Goal: Obtain resource: Download file/media

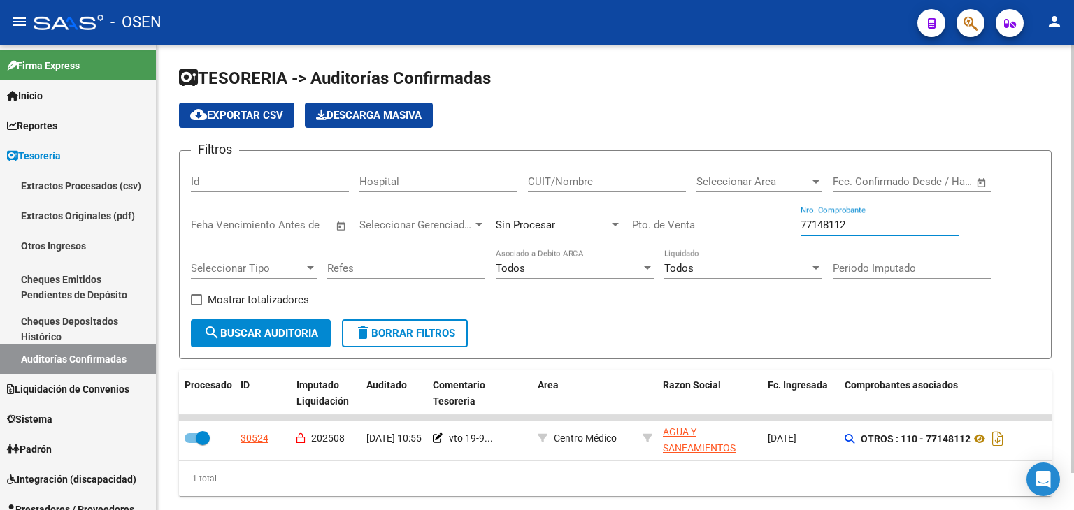
click at [887, 229] on input "77148112" at bounding box center [880, 225] width 158 height 13
type input "80"
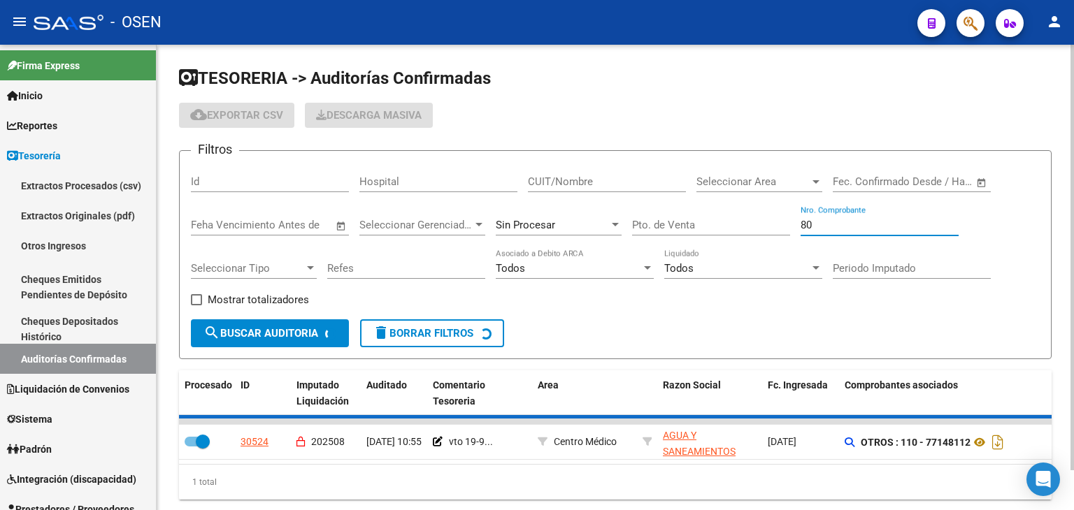
checkbox input "false"
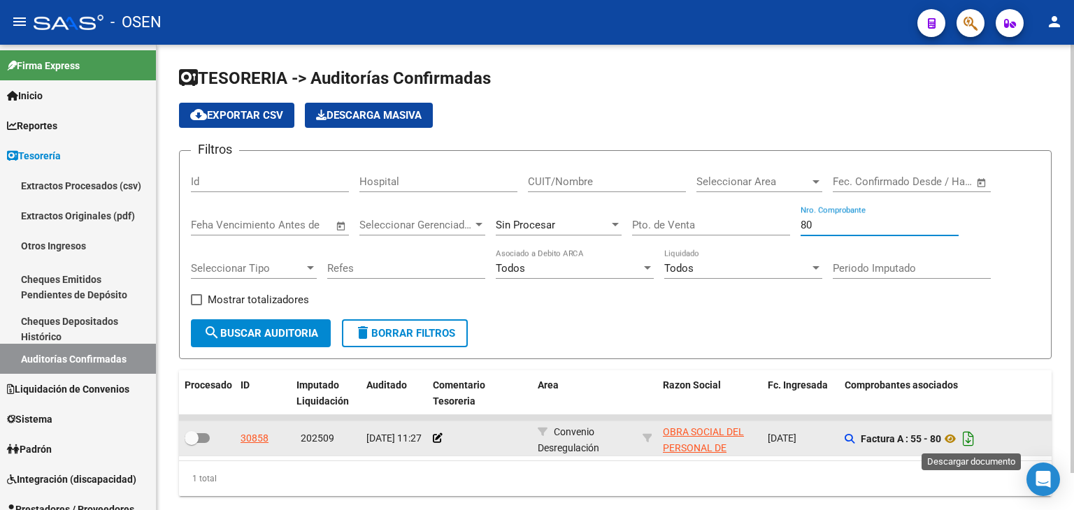
click at [972, 440] on icon "Descargar documento" at bounding box center [968, 439] width 18 height 22
drag, startPoint x: 384, startPoint y: 482, endPoint x: 402, endPoint y: 480, distance: 18.3
click at [386, 482] on div "1 total" at bounding box center [615, 478] width 873 height 35
click at [856, 222] on input "80" at bounding box center [880, 225] width 158 height 13
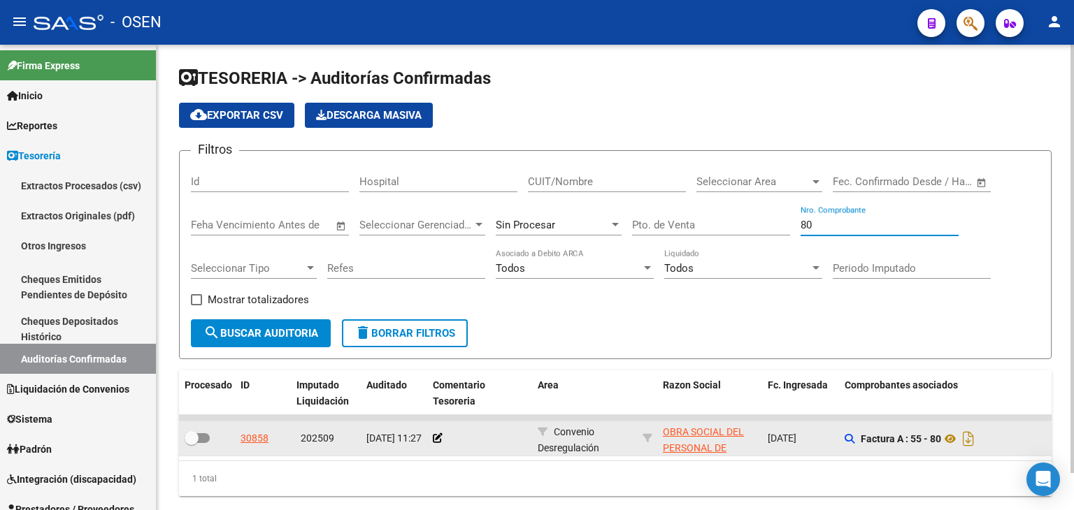
click at [856, 222] on input "80" at bounding box center [880, 225] width 158 height 13
type input "9"
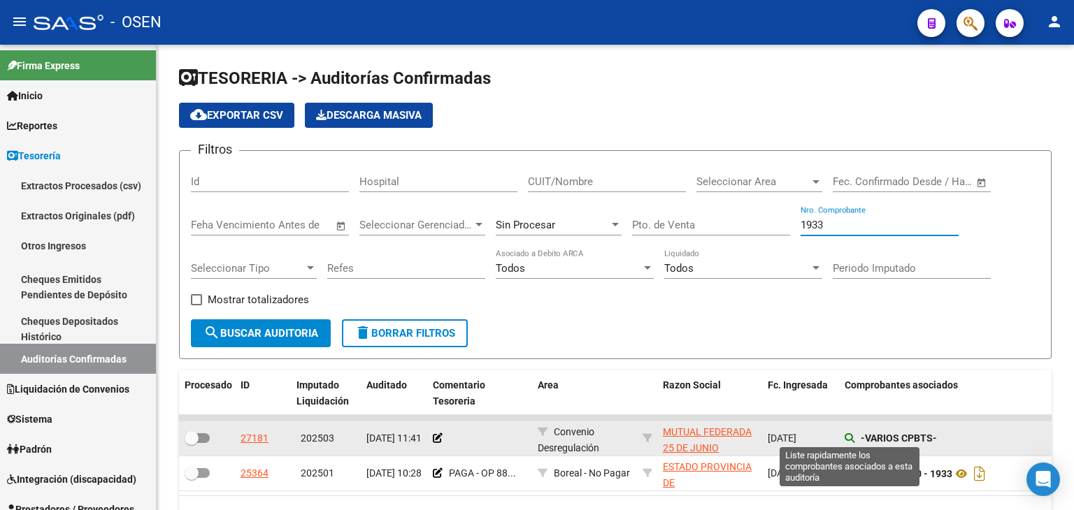
click at [848, 434] on icon at bounding box center [850, 438] width 10 height 10
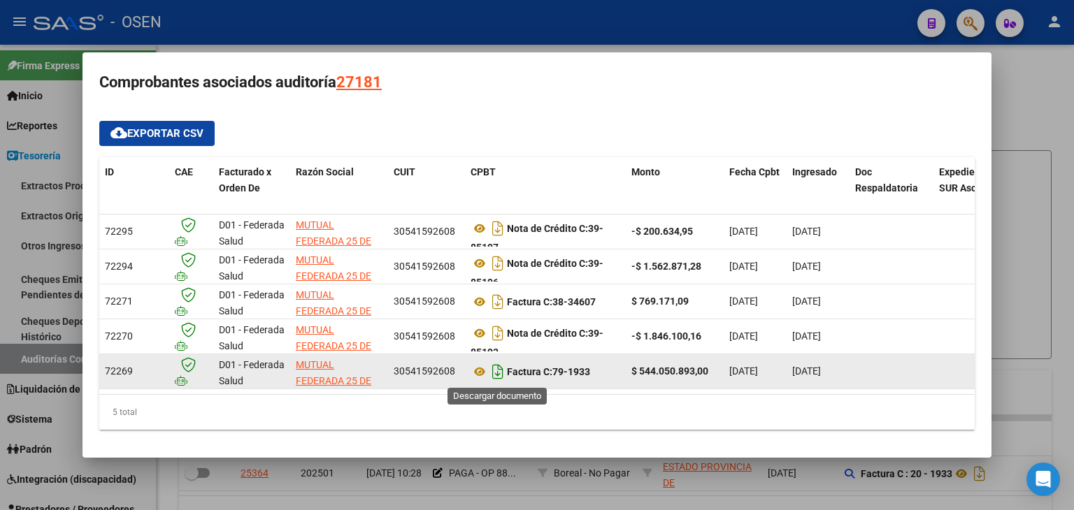
click at [493, 370] on icon "Descargar documento" at bounding box center [498, 372] width 18 height 22
click at [764, 40] on div at bounding box center [537, 255] width 1074 height 510
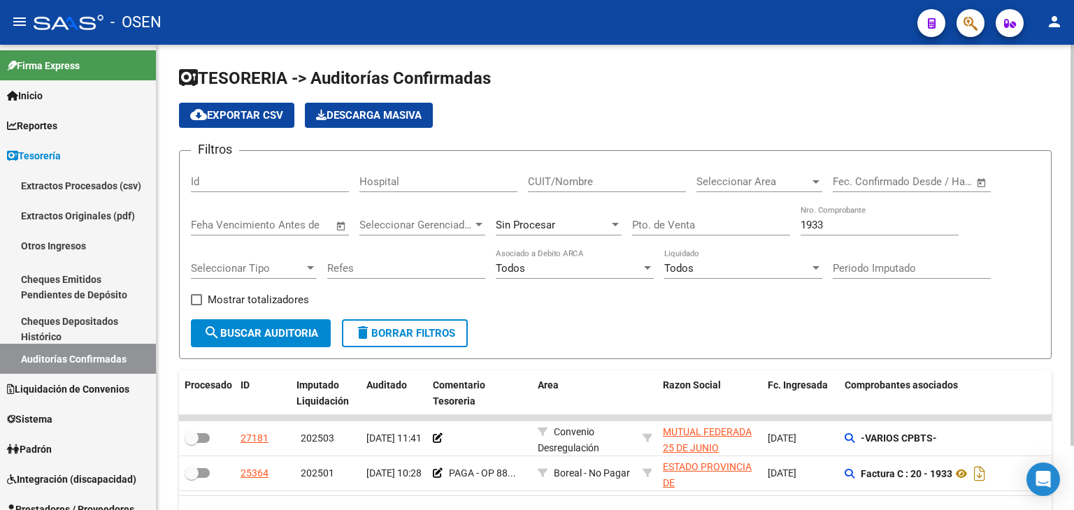
click at [817, 229] on input "1933" at bounding box center [880, 225] width 158 height 13
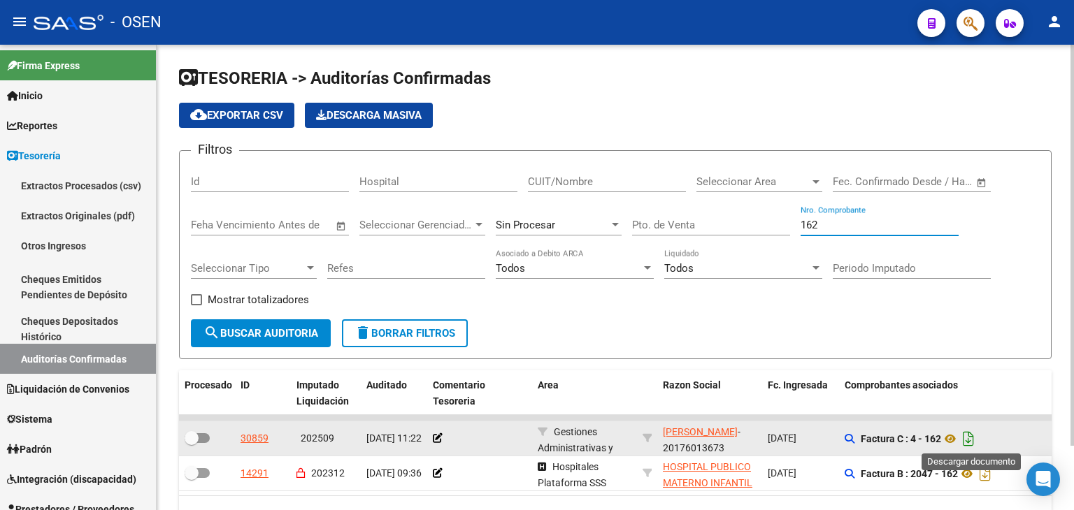
click at [972, 439] on icon "Descargar documento" at bounding box center [968, 439] width 18 height 22
drag, startPoint x: 416, startPoint y: 297, endPoint x: 706, endPoint y: 268, distance: 291.6
click at [416, 297] on div "Filtros Id Hospital CUIT/Nombre Seleccionar Area Seleccionar Area Fecha inicio …" at bounding box center [615, 240] width 849 height 157
click at [829, 225] on input "162" at bounding box center [880, 225] width 158 height 13
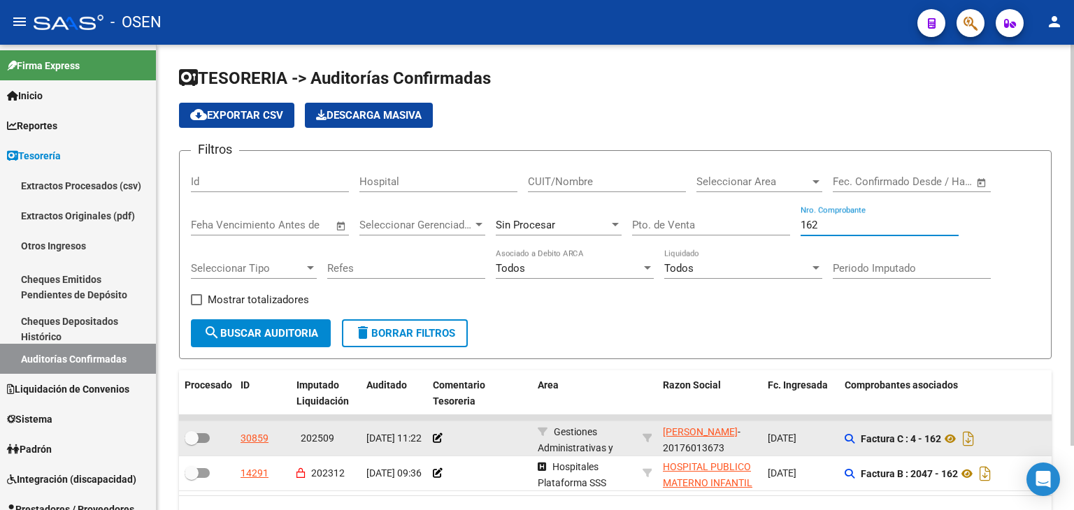
click at [826, 224] on input "162" at bounding box center [880, 225] width 158 height 13
type input "1"
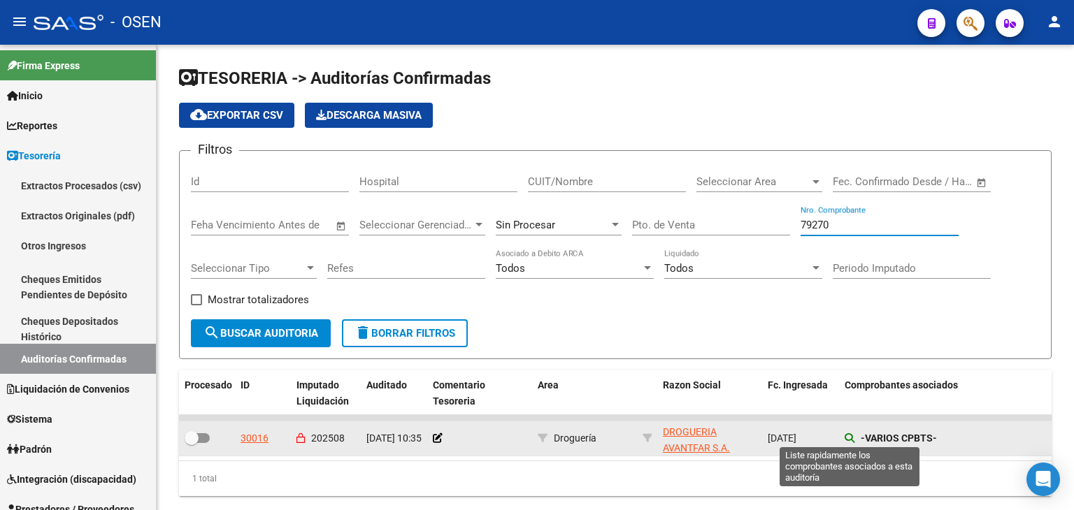
click at [850, 438] on icon at bounding box center [850, 438] width 10 height 10
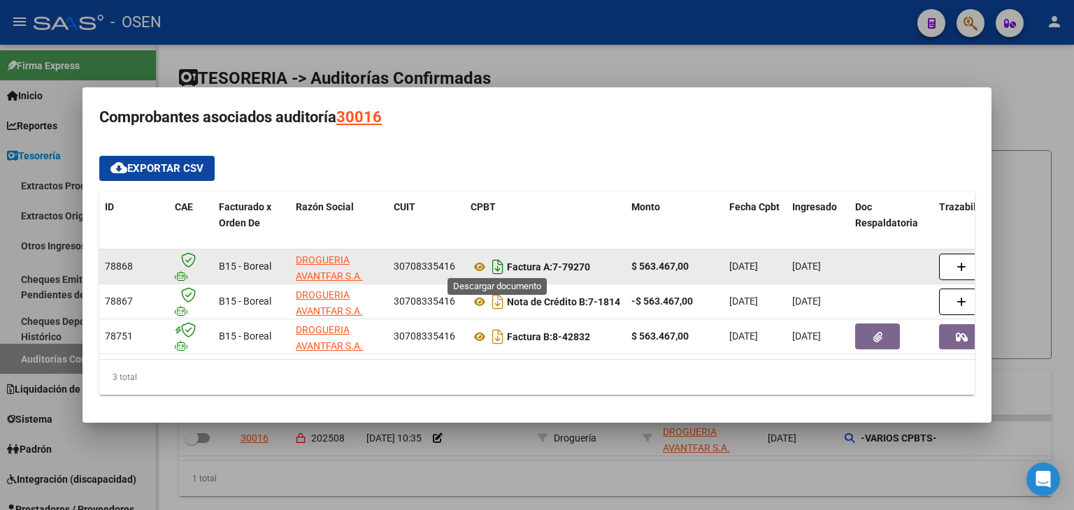
click at [496, 264] on icon "Descargar documento" at bounding box center [498, 267] width 18 height 22
click at [758, 485] on div at bounding box center [537, 255] width 1074 height 510
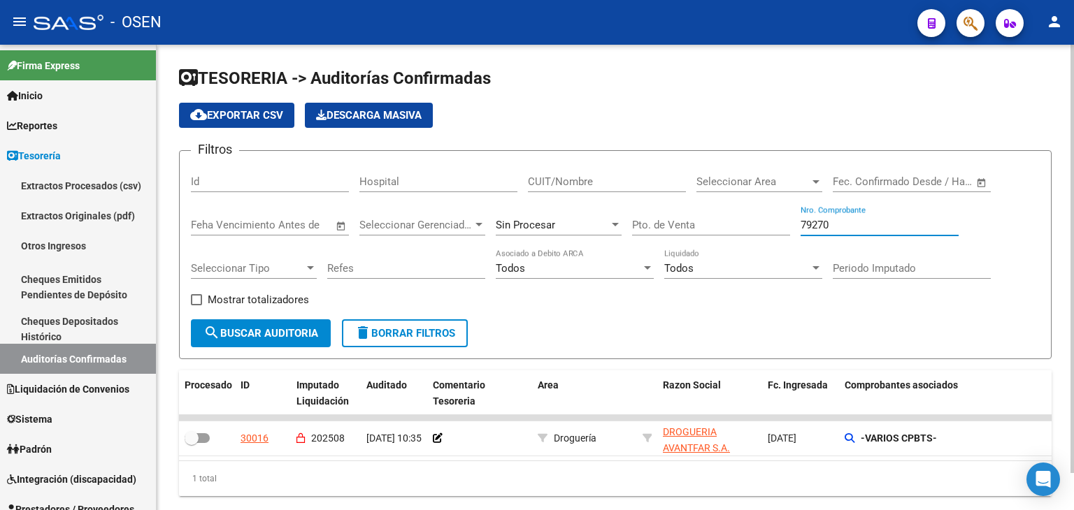
click at [850, 227] on input "79270" at bounding box center [880, 225] width 158 height 13
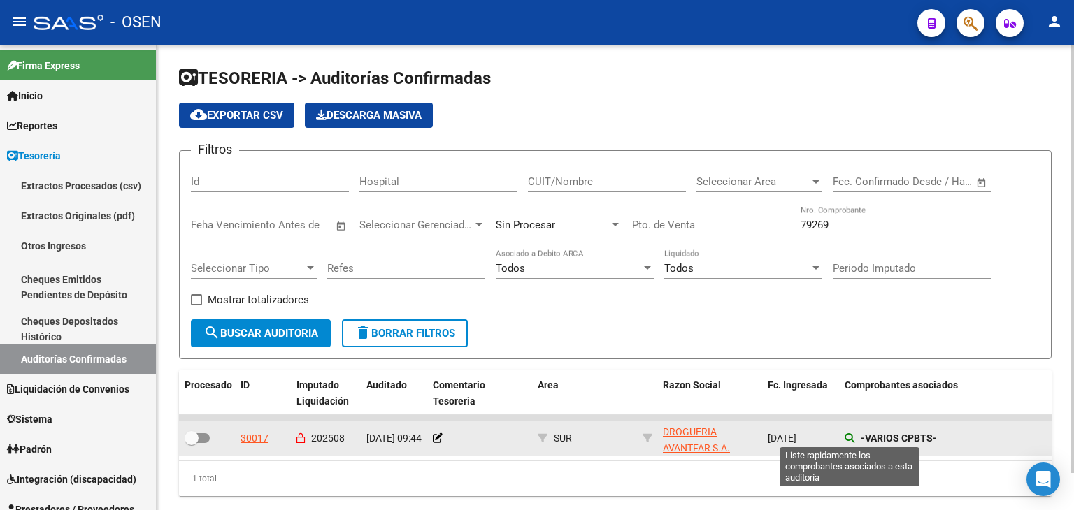
click at [853, 438] on icon at bounding box center [850, 438] width 10 height 10
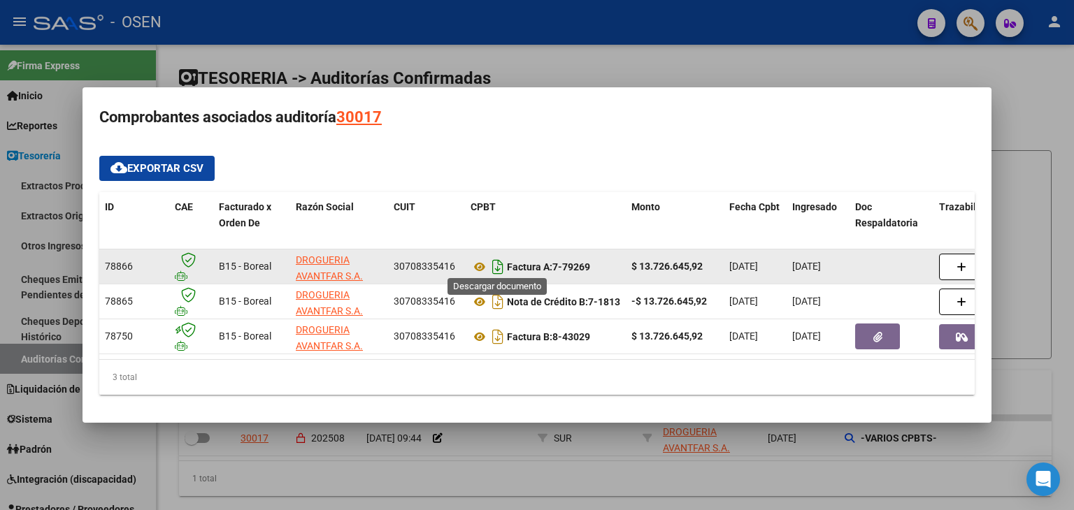
click at [494, 261] on icon "Descargar documento" at bounding box center [498, 267] width 18 height 22
click at [682, 478] on div at bounding box center [537, 255] width 1074 height 510
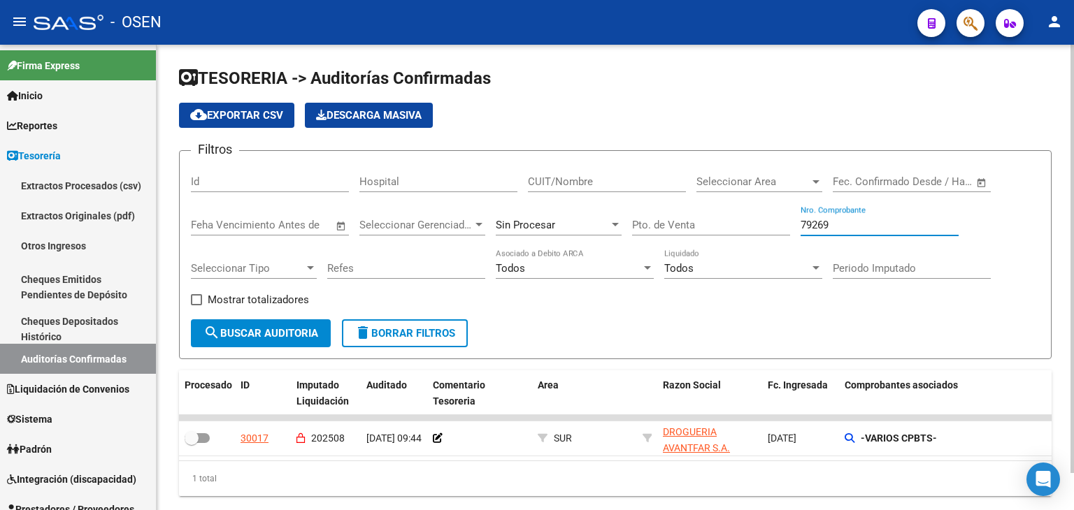
click at [815, 222] on input "79269" at bounding box center [880, 225] width 158 height 13
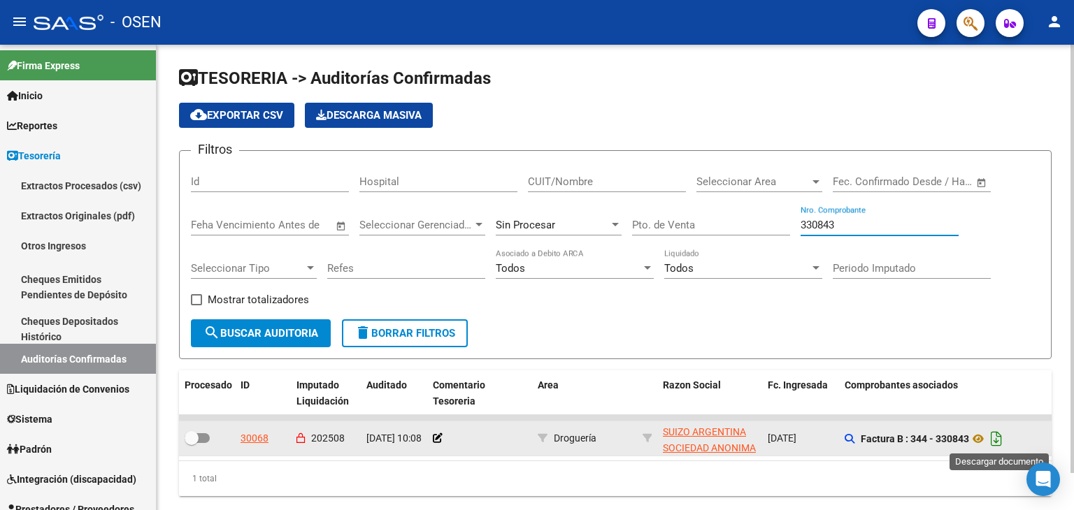
click at [1001, 437] on icon "Descargar documento" at bounding box center [996, 439] width 18 height 22
drag, startPoint x: 840, startPoint y: 224, endPoint x: 782, endPoint y: 219, distance: 58.2
click at [786, 220] on div "Filtros Id Hospital CUIT/Nombre Seleccionar Area Seleccionar Area Fecha inicio …" at bounding box center [615, 240] width 849 height 157
click at [1001, 438] on icon "Descargar documento" at bounding box center [996, 439] width 18 height 22
drag, startPoint x: 843, startPoint y: 227, endPoint x: 688, endPoint y: 224, distance: 154.5
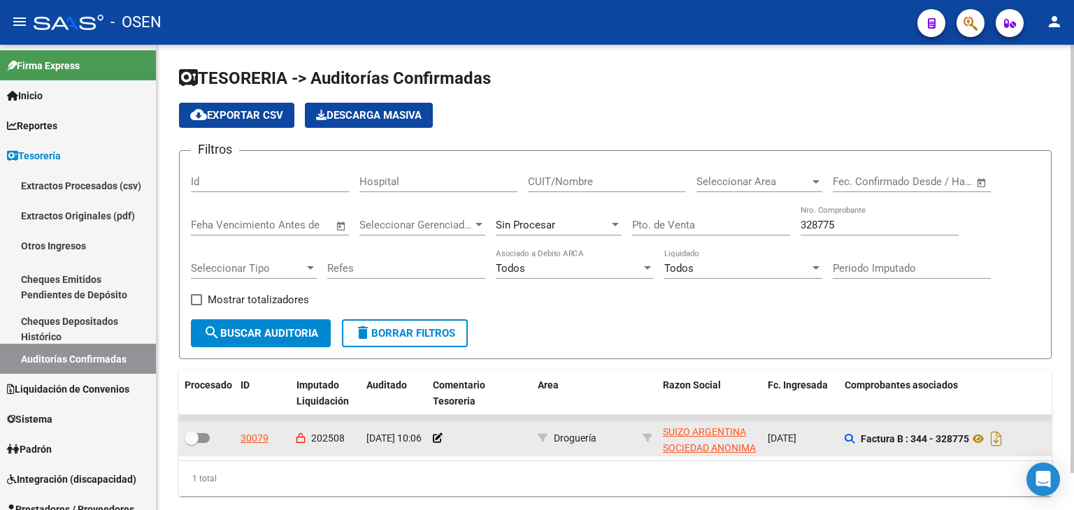
click at [689, 224] on div "Filtros Id Hospital CUIT/Nombre Seleccionar Area Seleccionar Area Fecha inicio …" at bounding box center [615, 240] width 849 height 157
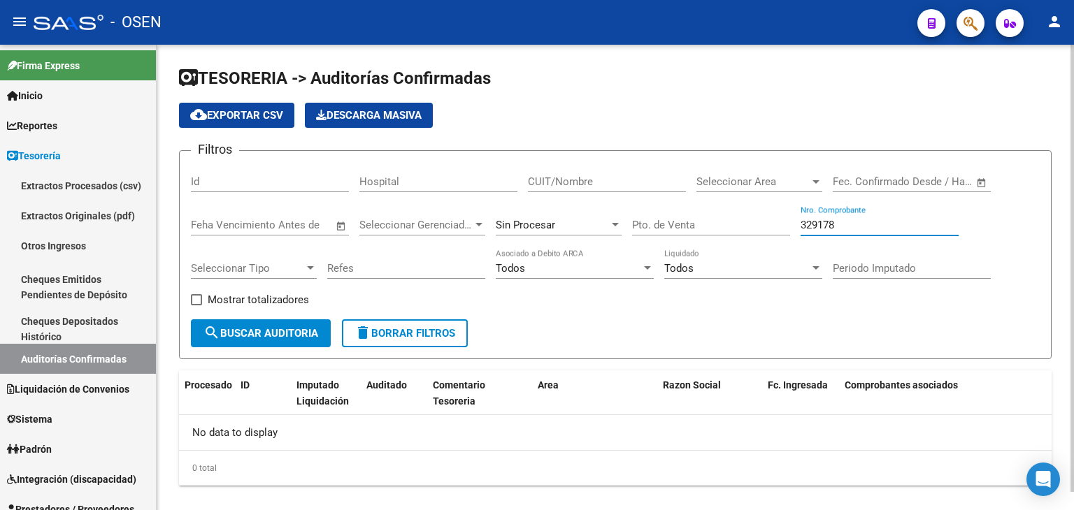
click at [829, 221] on input "329178" at bounding box center [880, 225] width 158 height 13
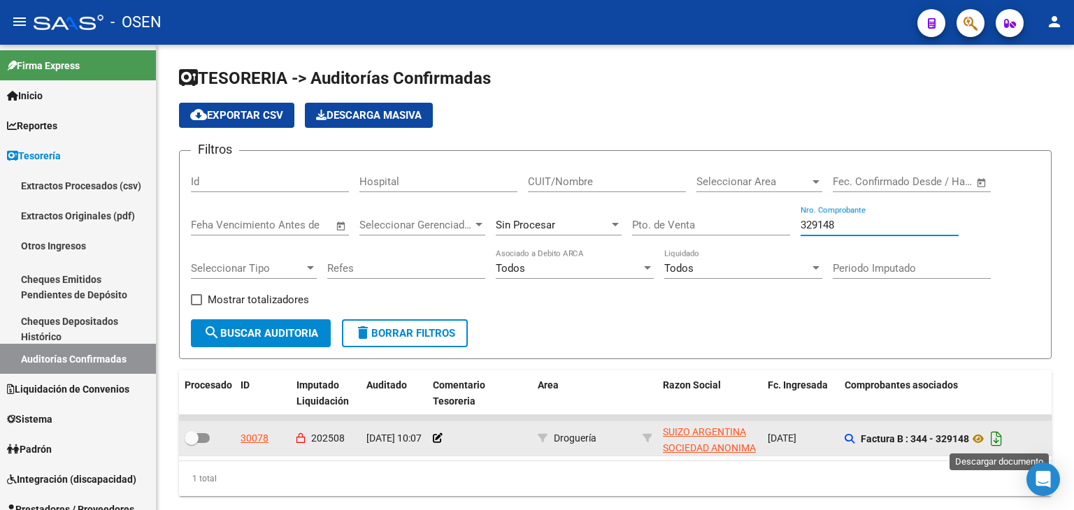
click at [1005, 433] on icon "Descargar documento" at bounding box center [996, 439] width 18 height 22
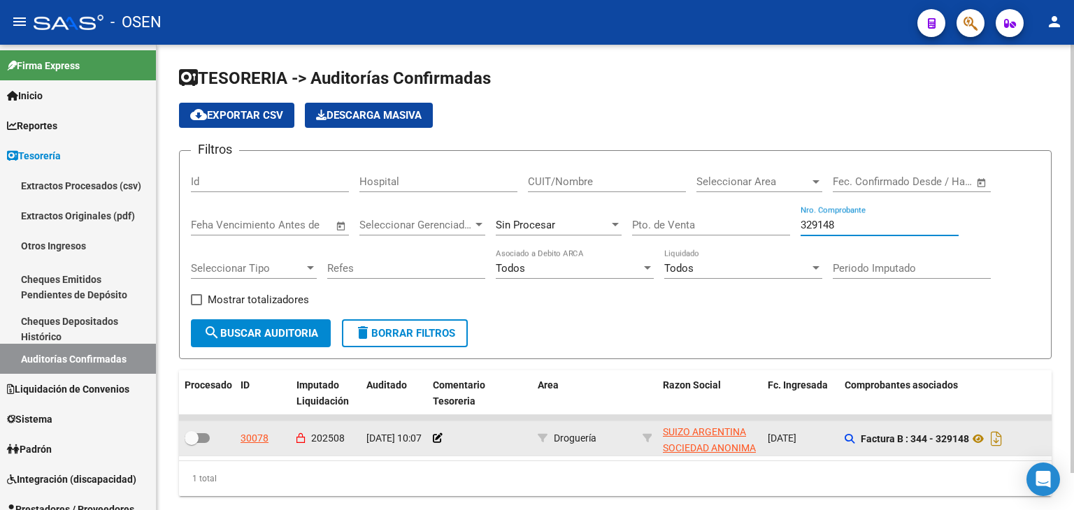
drag, startPoint x: 859, startPoint y: 224, endPoint x: 738, endPoint y: 228, distance: 121.0
click at [738, 228] on div "Filtros Id Hospital CUIT/Nombre Seleccionar Area Seleccionar Area Fecha inicio …" at bounding box center [615, 240] width 849 height 157
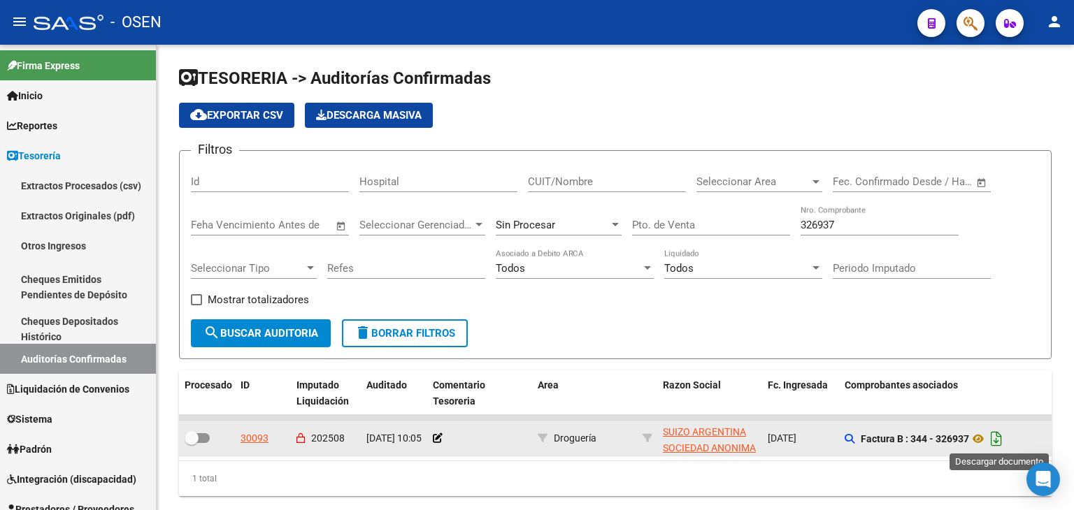
click at [1001, 437] on icon "Descargar documento" at bounding box center [996, 439] width 18 height 22
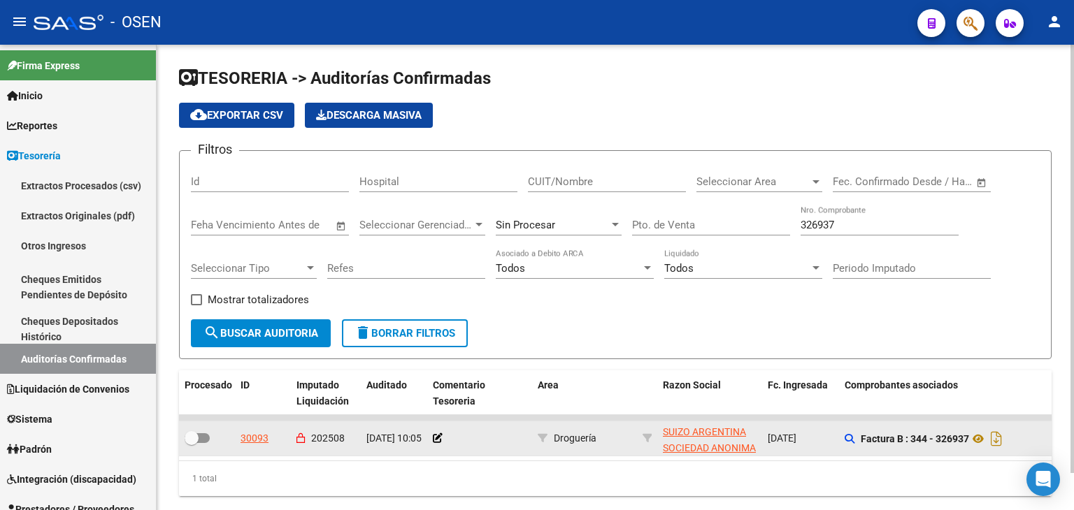
drag, startPoint x: 843, startPoint y: 227, endPoint x: 739, endPoint y: 227, distance: 104.2
click at [740, 231] on div "Filtros Id Hospital CUIT/Nombre Seleccionar Area Seleccionar Area Fecha inicio …" at bounding box center [615, 240] width 849 height 157
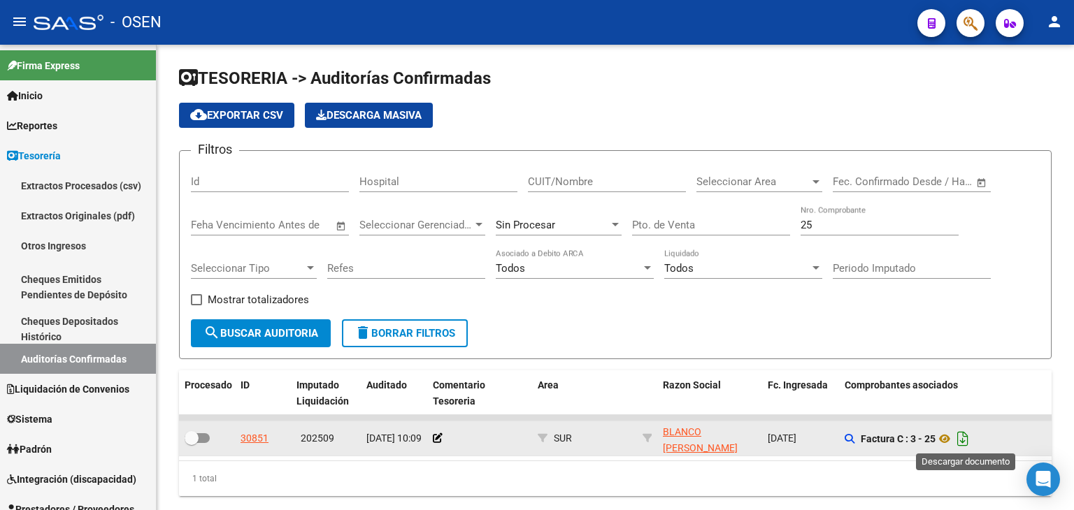
click at [964, 437] on icon "Descargar documento" at bounding box center [963, 439] width 18 height 22
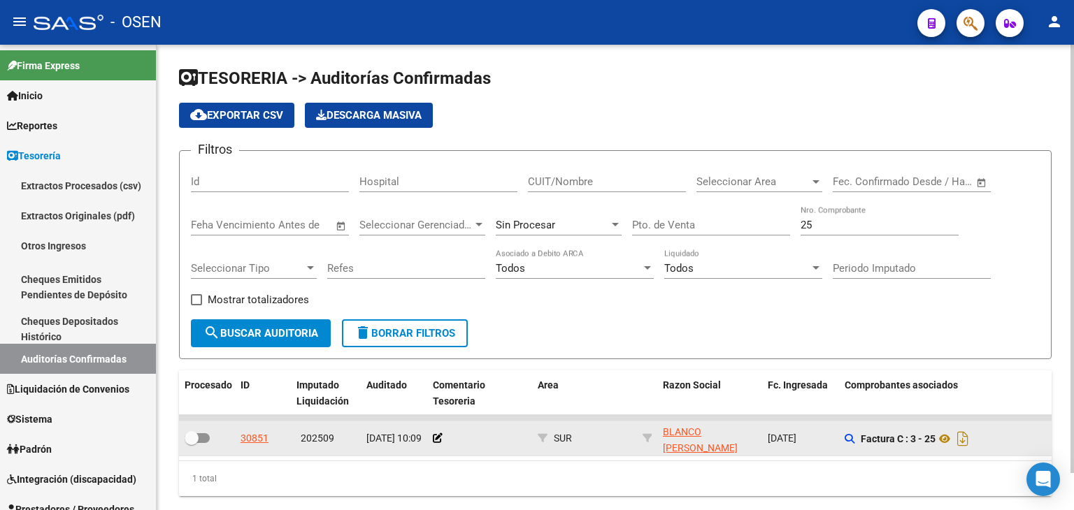
click at [871, 236] on div "25 Nro. Comprobante" at bounding box center [880, 227] width 158 height 43
click at [867, 222] on input "25" at bounding box center [880, 225] width 158 height 13
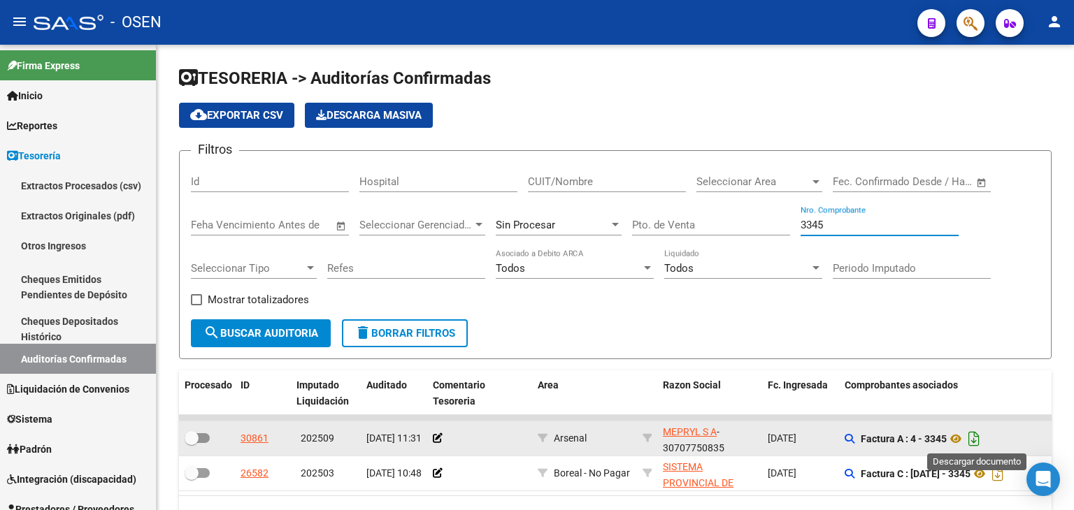
click at [978, 436] on icon "Descargar documento" at bounding box center [974, 439] width 18 height 22
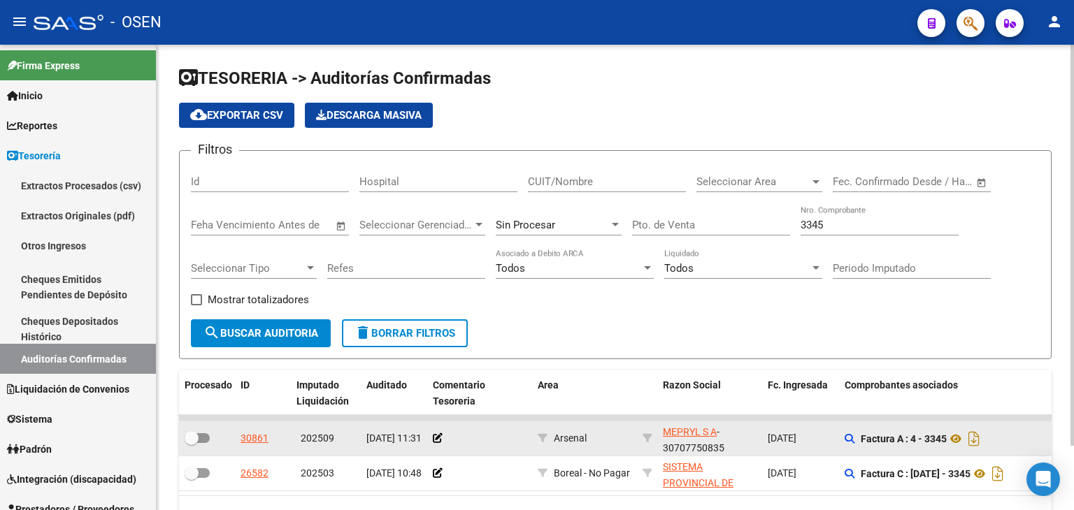
click at [843, 220] on input "3345" at bounding box center [880, 225] width 158 height 13
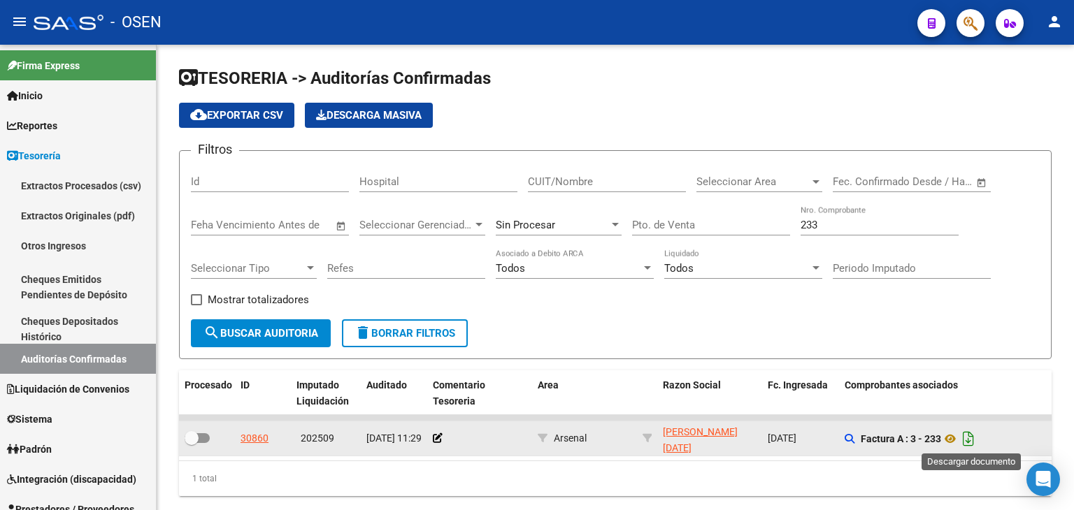
click at [974, 440] on icon "Descargar documento" at bounding box center [968, 439] width 18 height 22
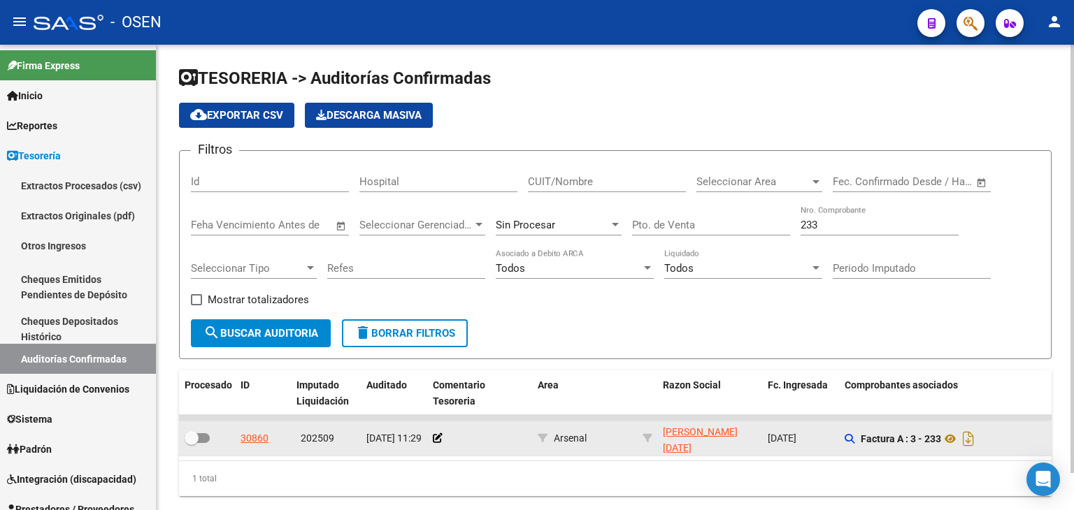
drag, startPoint x: 836, startPoint y: 217, endPoint x: 812, endPoint y: 227, distance: 25.7
click at [812, 226] on div "233 Nro. Comprobante" at bounding box center [880, 221] width 158 height 30
drag, startPoint x: 828, startPoint y: 224, endPoint x: 703, endPoint y: 234, distance: 124.9
click at [704, 234] on div "Filtros Id Hospital CUIT/Nombre Seleccionar Area Seleccionar Area Fecha inicio …" at bounding box center [615, 240] width 849 height 157
drag, startPoint x: 829, startPoint y: 227, endPoint x: 804, endPoint y: 246, distance: 30.9
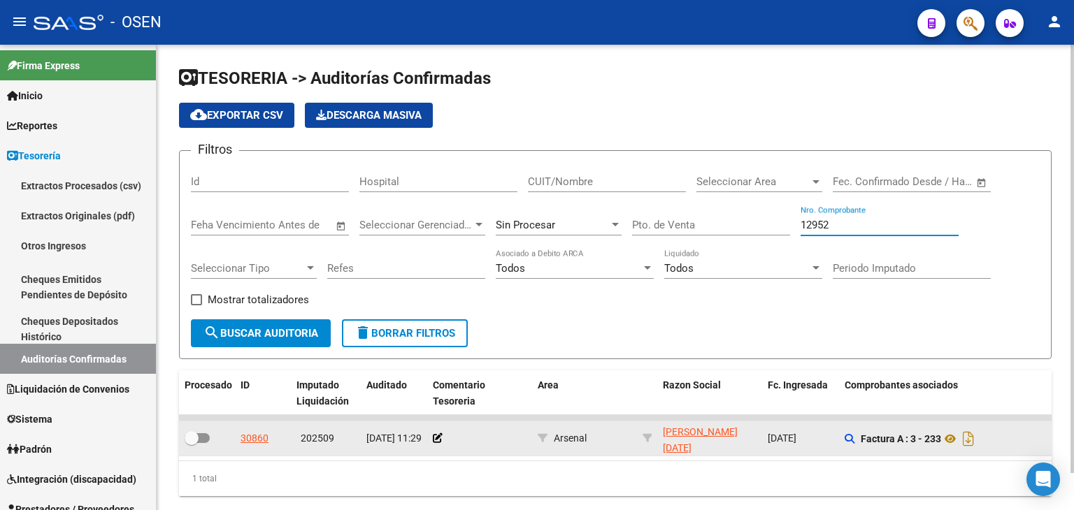
click at [804, 246] on div "12952 Nro. Comprobante" at bounding box center [880, 227] width 158 height 43
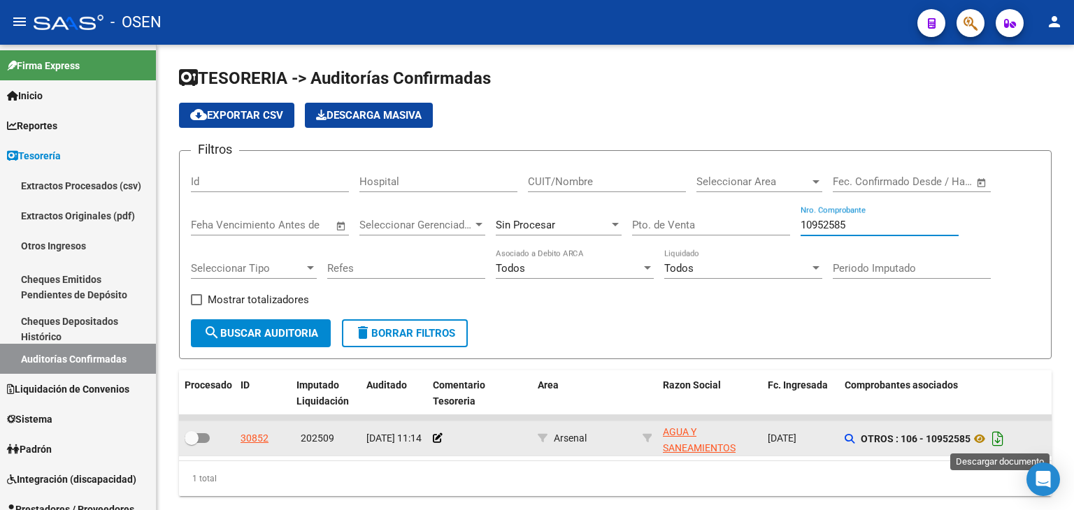
click at [994, 437] on icon "Descargar documento" at bounding box center [998, 439] width 18 height 22
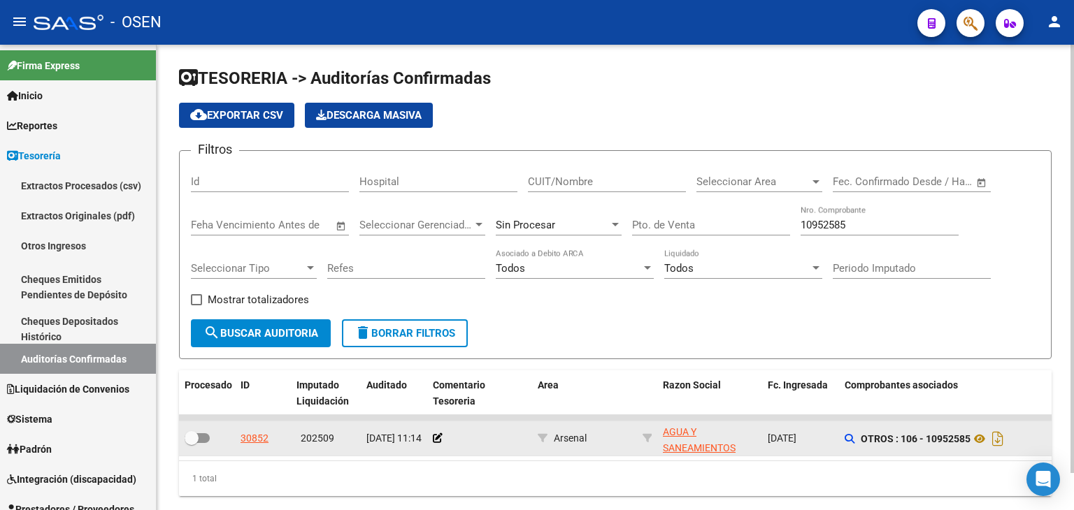
click at [833, 227] on input "10952585" at bounding box center [880, 225] width 158 height 13
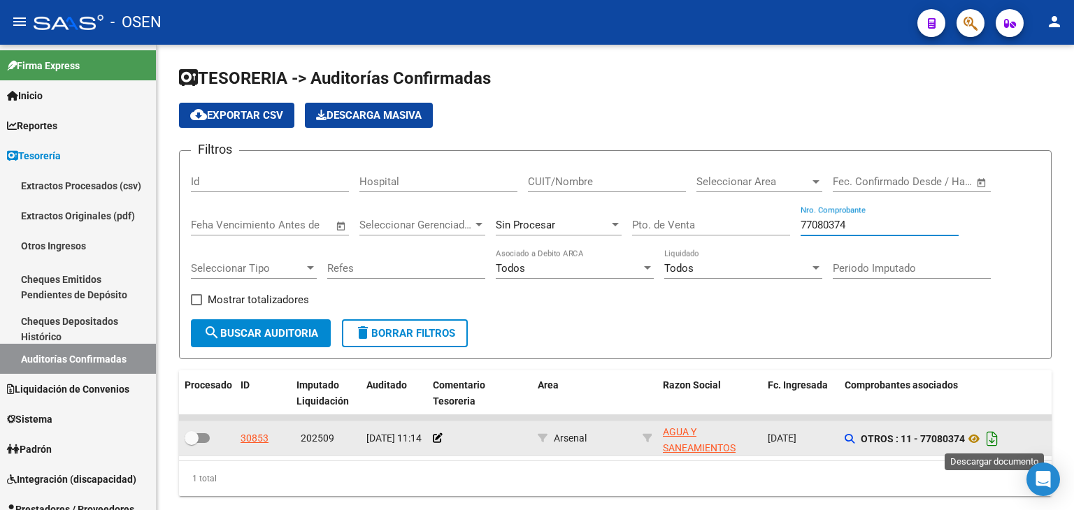
click at [996, 428] on icon "Descargar documento" at bounding box center [992, 439] width 18 height 22
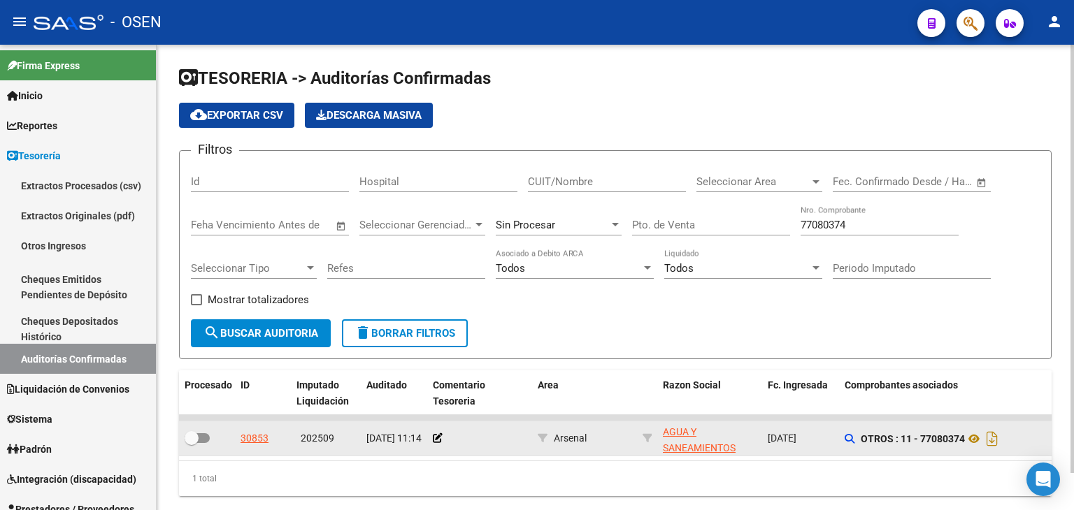
click at [866, 224] on input "77080374" at bounding box center [880, 225] width 158 height 13
paste input "5971586"
click at [282, 329] on span "search Buscar Auditoria" at bounding box center [260, 333] width 115 height 13
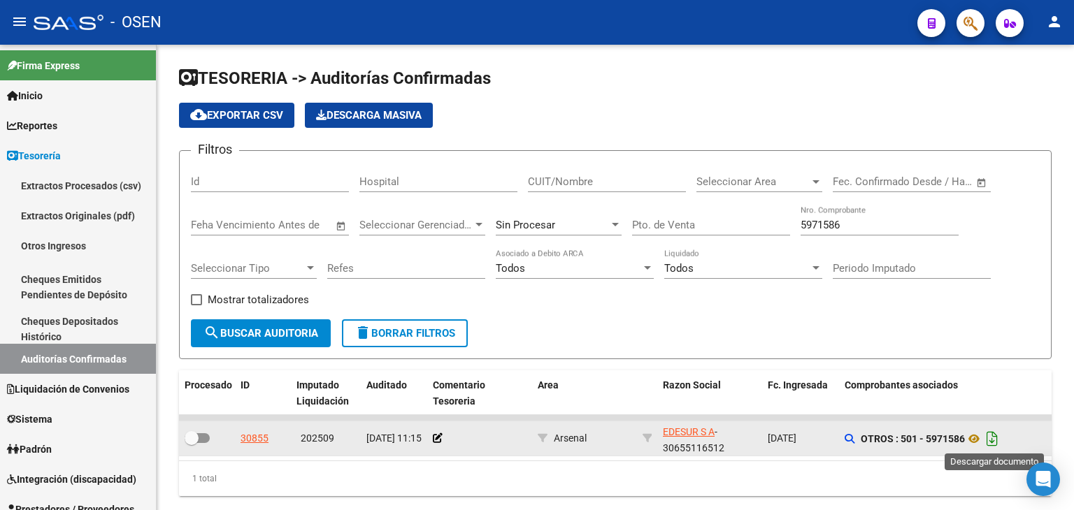
click at [998, 440] on icon "Descargar documento" at bounding box center [992, 439] width 18 height 22
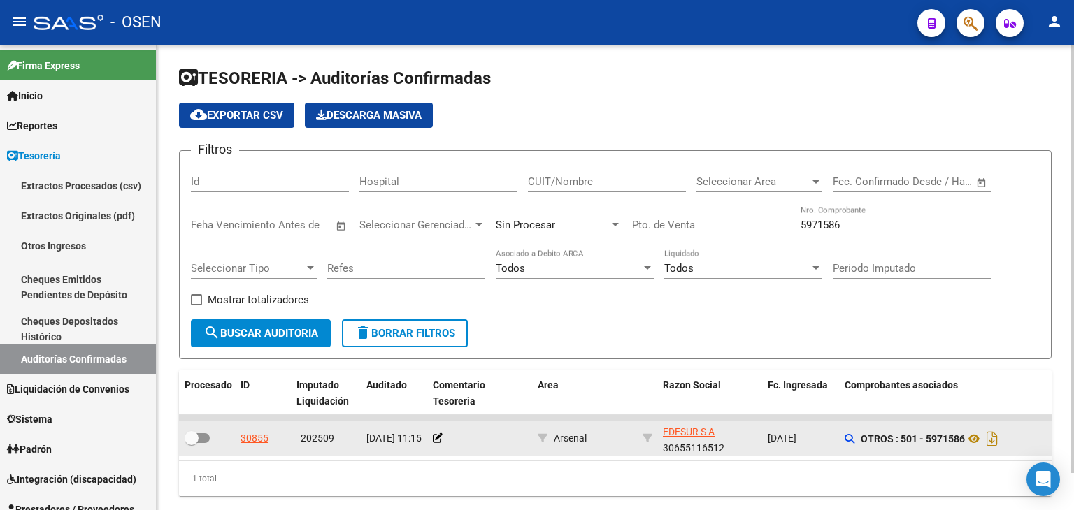
click at [822, 226] on input "5971586" at bounding box center [880, 225] width 158 height 13
paste input "85765"
click at [271, 338] on span "search Buscar Auditoria" at bounding box center [260, 333] width 115 height 13
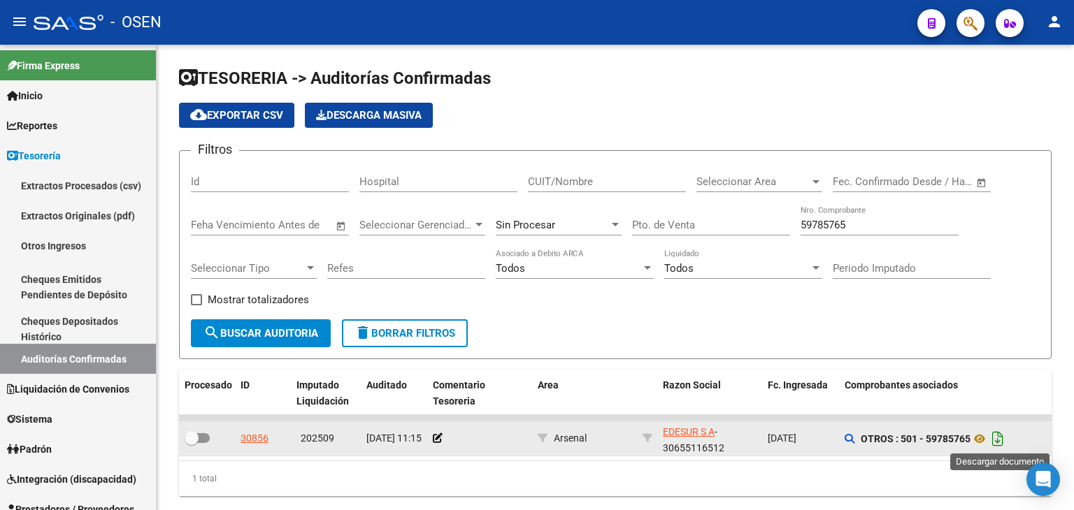
click at [997, 439] on icon "Descargar documento" at bounding box center [998, 439] width 18 height 22
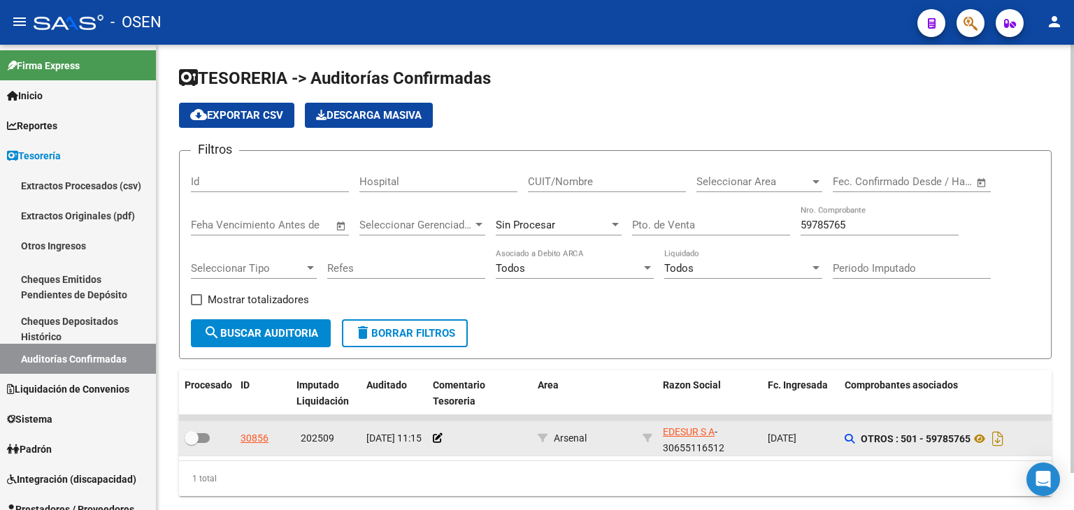
click at [806, 231] on div "59785765 Nro. Comprobante" at bounding box center [880, 221] width 158 height 30
click at [810, 229] on input "59785765" at bounding box center [880, 225] width 158 height 13
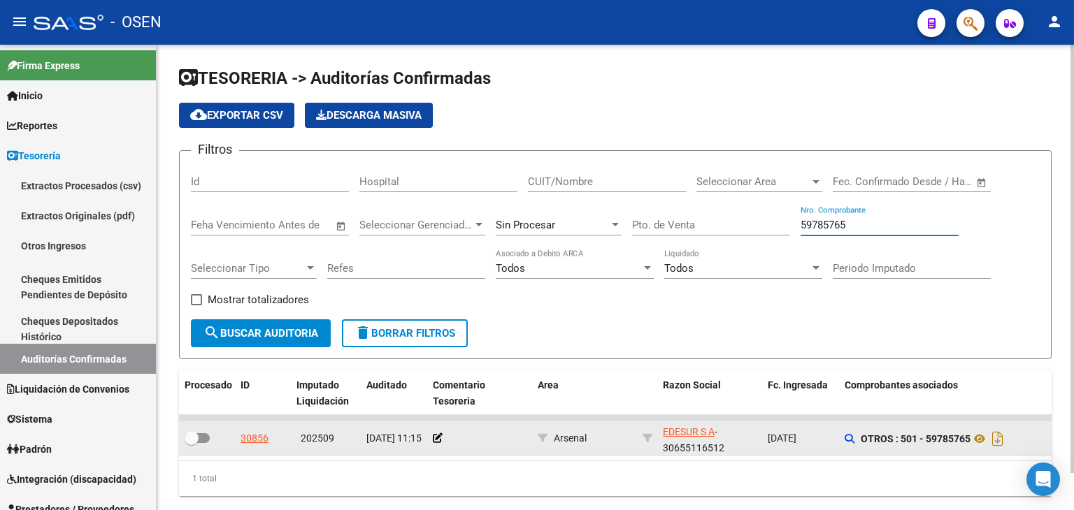
paste input "30655116512"
click at [278, 334] on span "search Buscar Auditoria" at bounding box center [260, 333] width 115 height 13
click at [831, 228] on input "30655116512" at bounding box center [880, 225] width 158 height 13
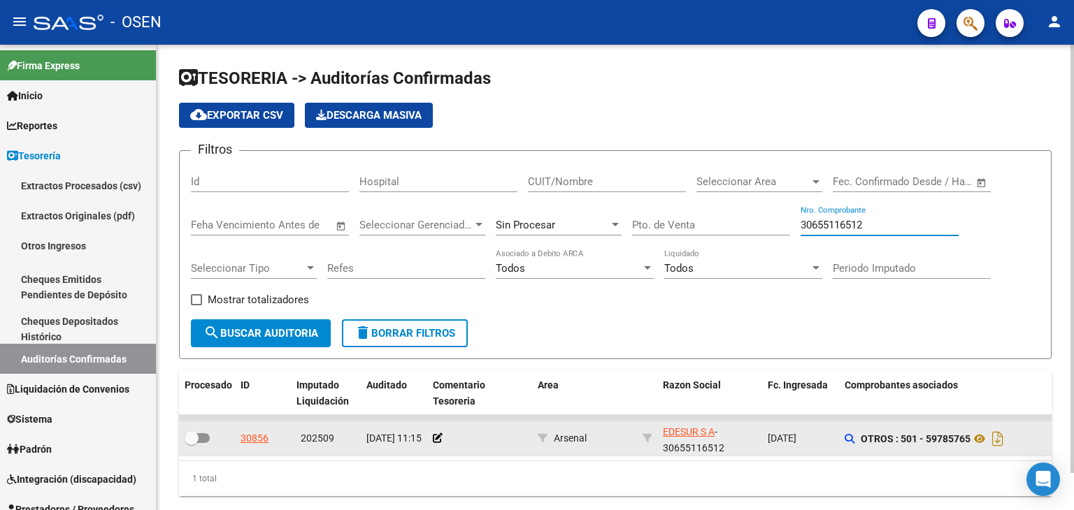
paste input "59781835"
click at [234, 338] on span "search Buscar Auditoria" at bounding box center [260, 333] width 115 height 13
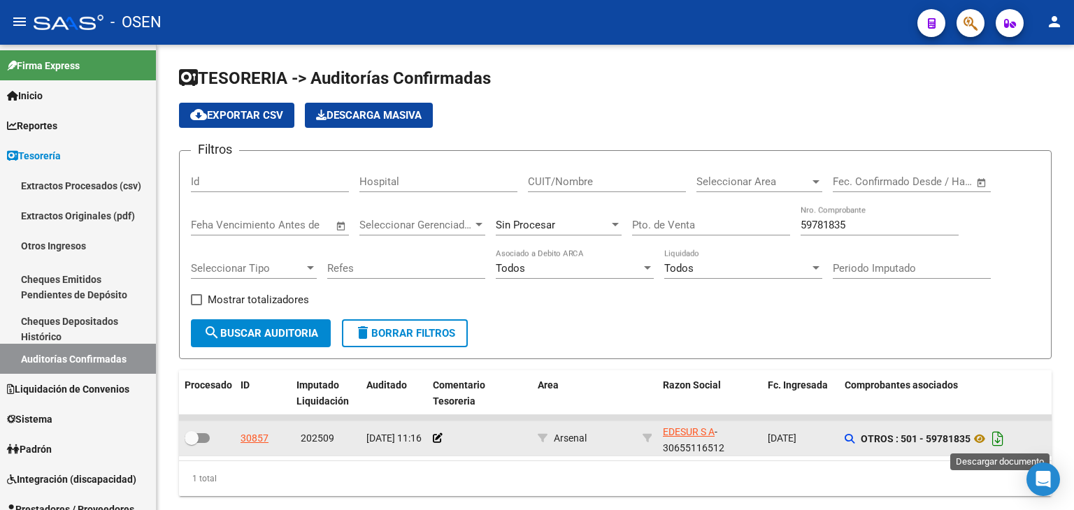
click at [996, 438] on icon "Descargar documento" at bounding box center [998, 439] width 18 height 22
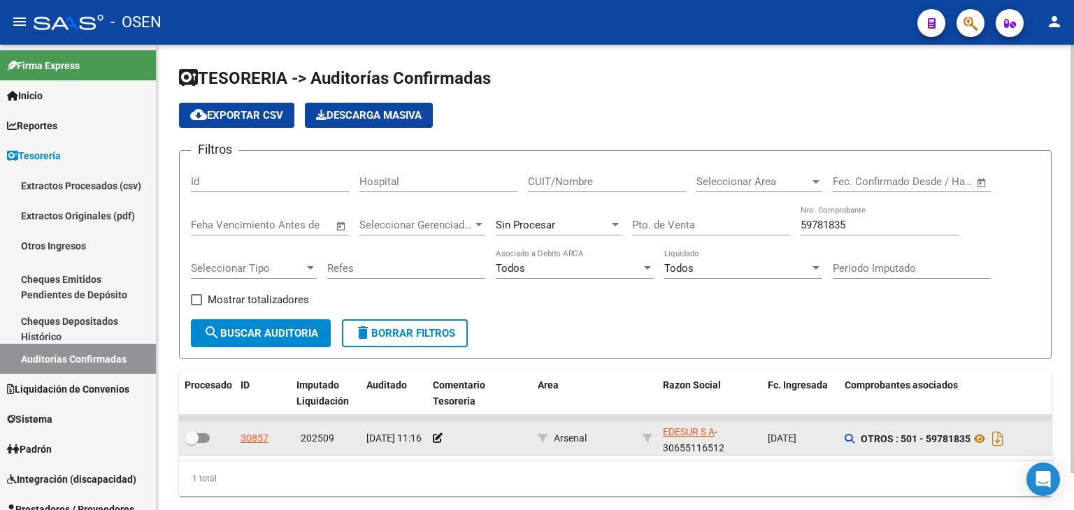
click at [829, 225] on input "59781835" at bounding box center [880, 225] width 158 height 13
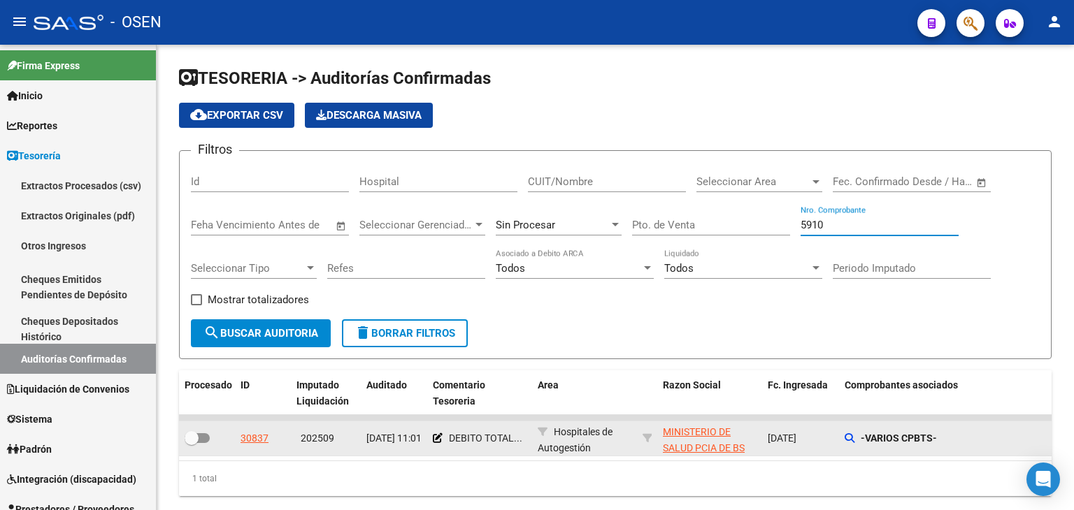
click at [859, 433] on div "-VARIOS CPBTS-" at bounding box center [944, 439] width 199 height 16
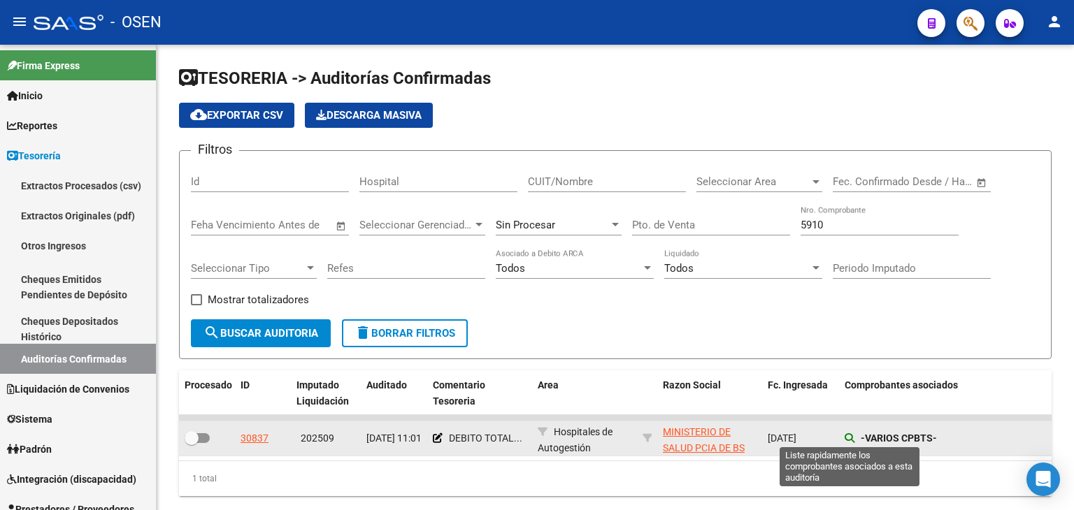
click at [850, 438] on icon at bounding box center [850, 438] width 10 height 10
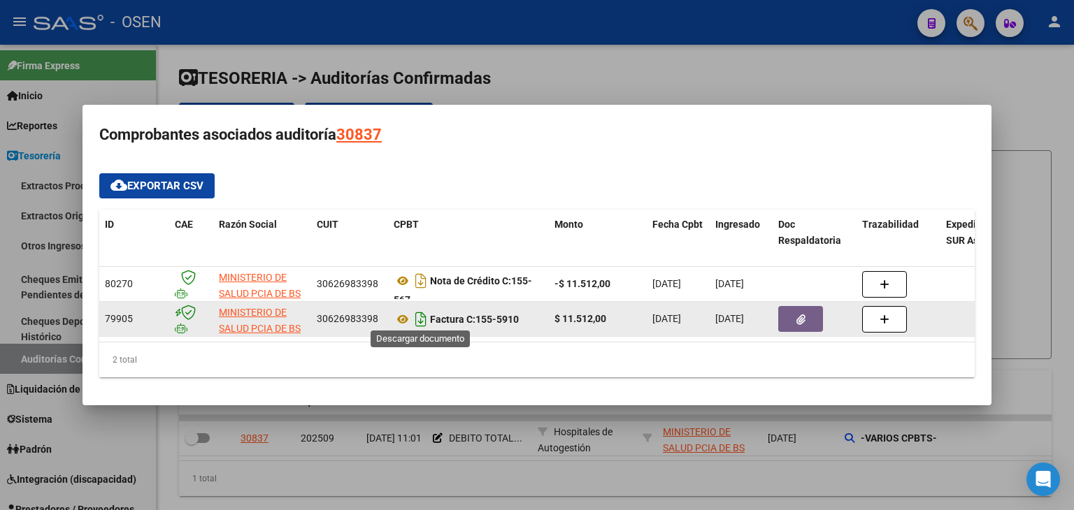
click at [424, 317] on icon "Descargar documento" at bounding box center [421, 319] width 18 height 22
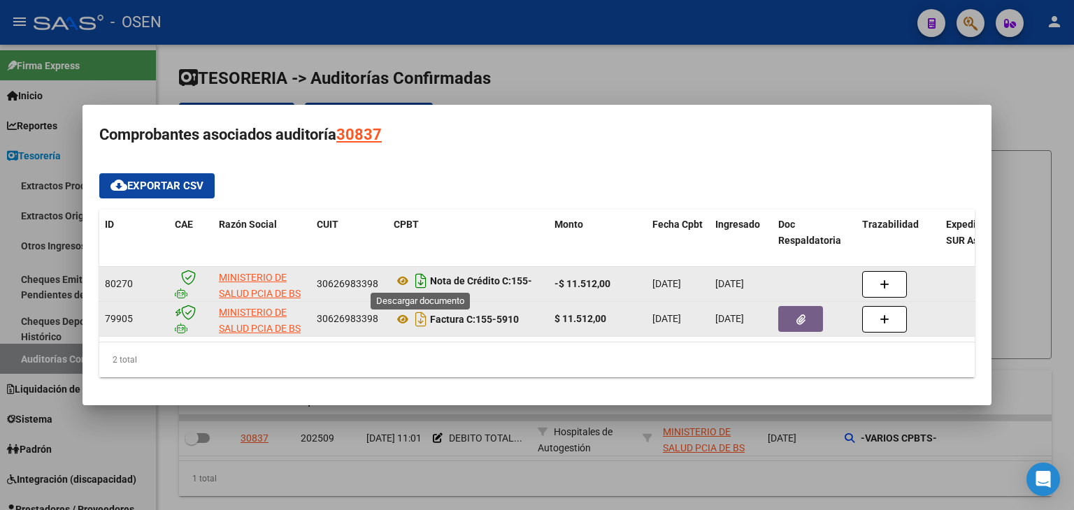
click at [415, 279] on icon "Descargar documento" at bounding box center [421, 281] width 18 height 22
click at [803, 491] on div at bounding box center [537, 255] width 1074 height 510
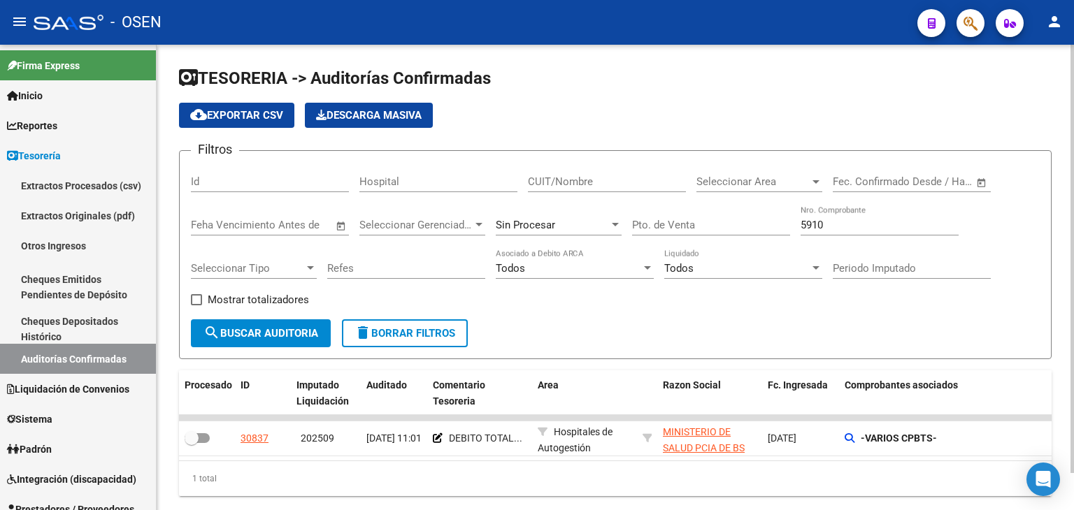
drag, startPoint x: 835, startPoint y: 238, endPoint x: 828, endPoint y: 221, distance: 18.8
click at [833, 235] on div "5910 Nro. Comprobante" at bounding box center [880, 227] width 158 height 43
click at [828, 221] on input "5910" at bounding box center [880, 225] width 158 height 13
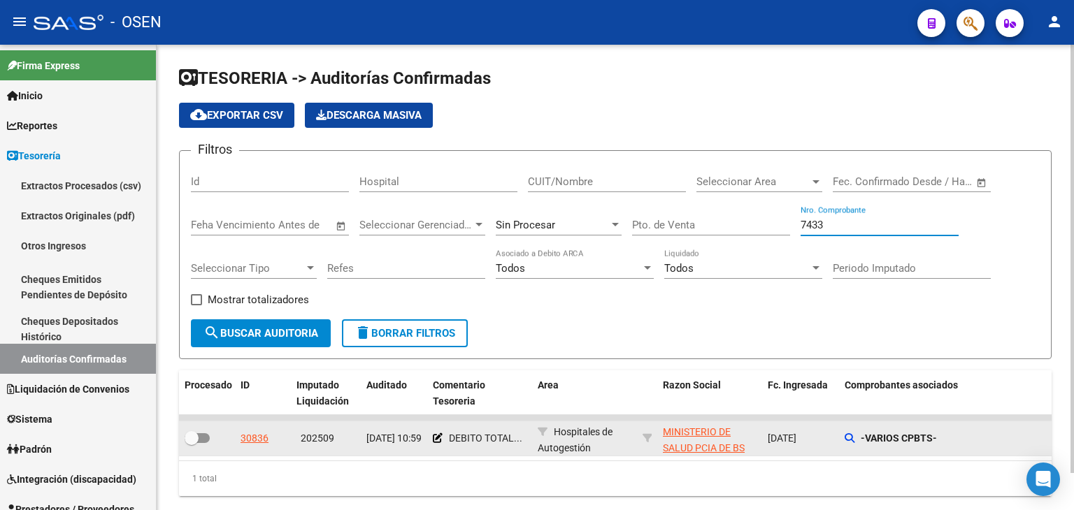
click at [855, 439] on div "-VARIOS CPBTS-" at bounding box center [944, 439] width 199 height 16
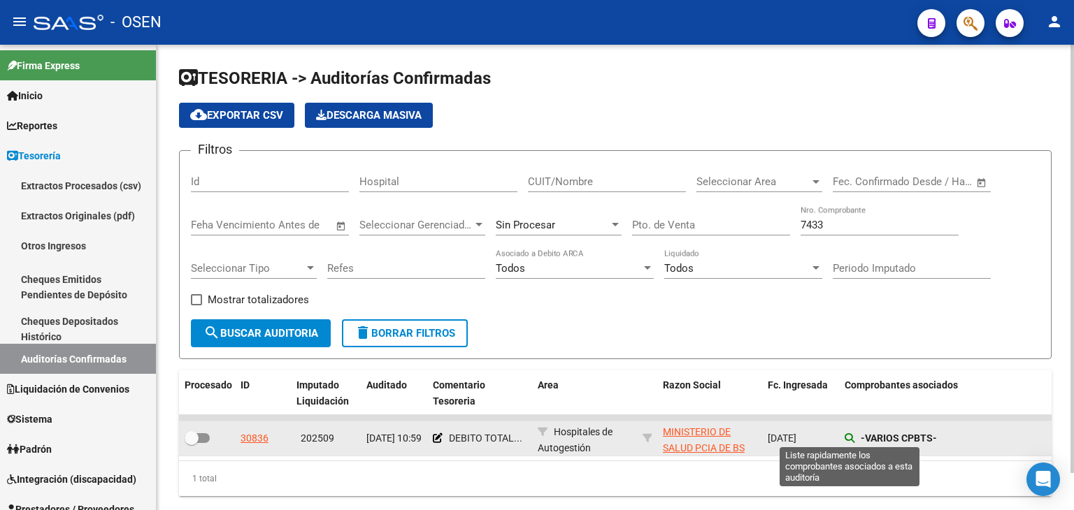
click at [850, 442] on icon at bounding box center [850, 438] width 10 height 10
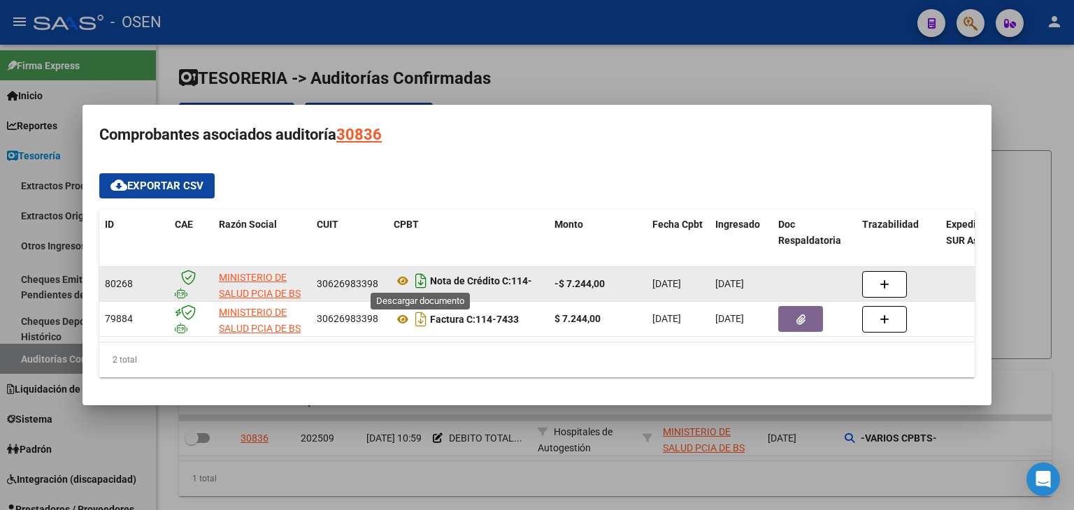
click at [415, 275] on icon "Descargar documento" at bounding box center [421, 281] width 18 height 22
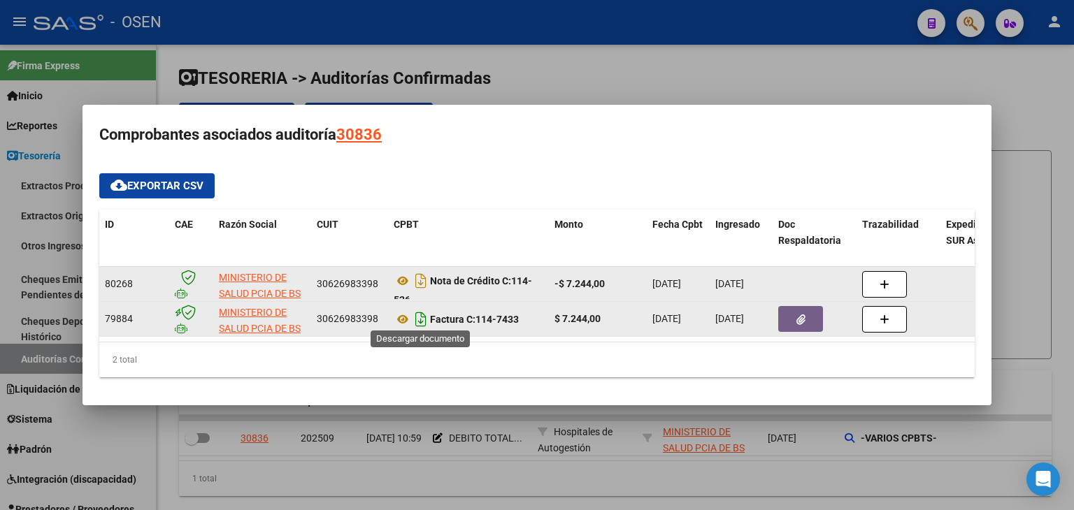
click at [420, 312] on icon "Descargar documento" at bounding box center [421, 319] width 18 height 22
click at [597, 480] on div at bounding box center [537, 255] width 1074 height 510
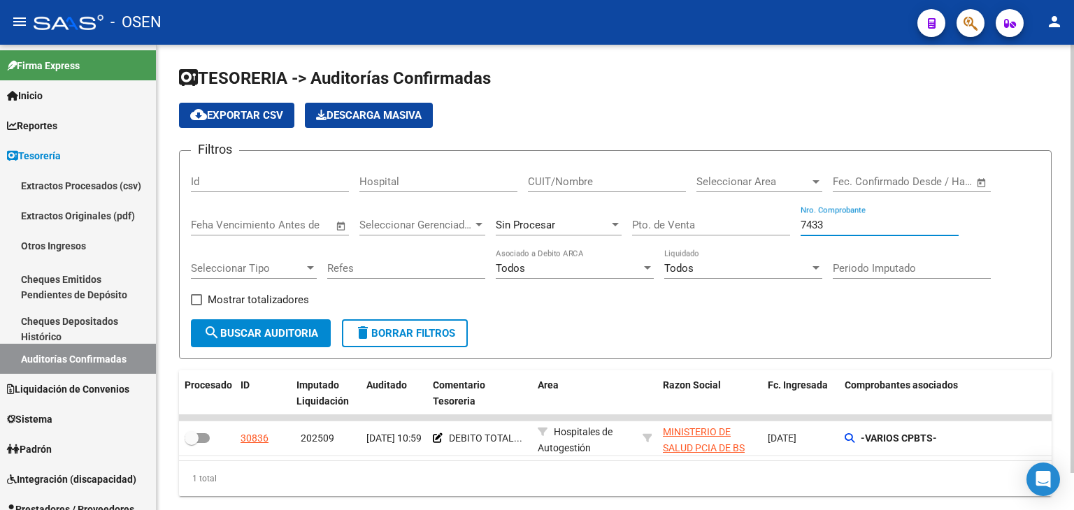
click at [814, 230] on input "7433" at bounding box center [880, 225] width 158 height 13
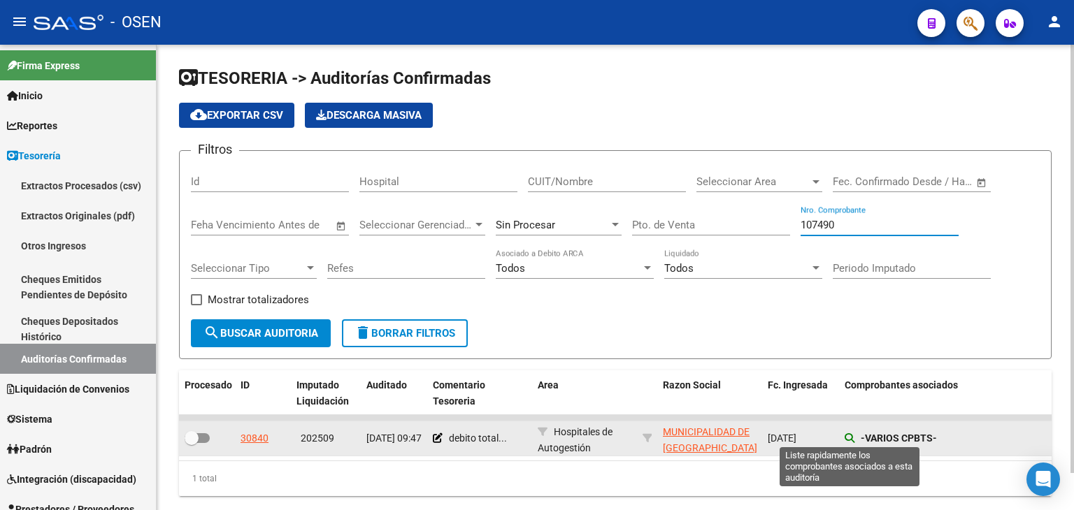
click at [850, 436] on icon at bounding box center [850, 438] width 10 height 10
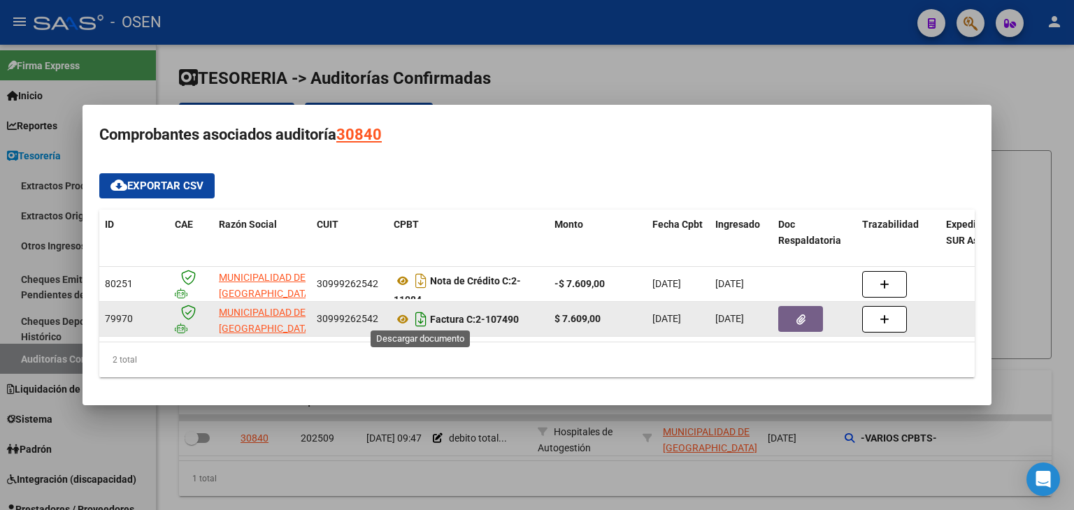
click at [416, 317] on icon "Descargar documento" at bounding box center [421, 319] width 18 height 22
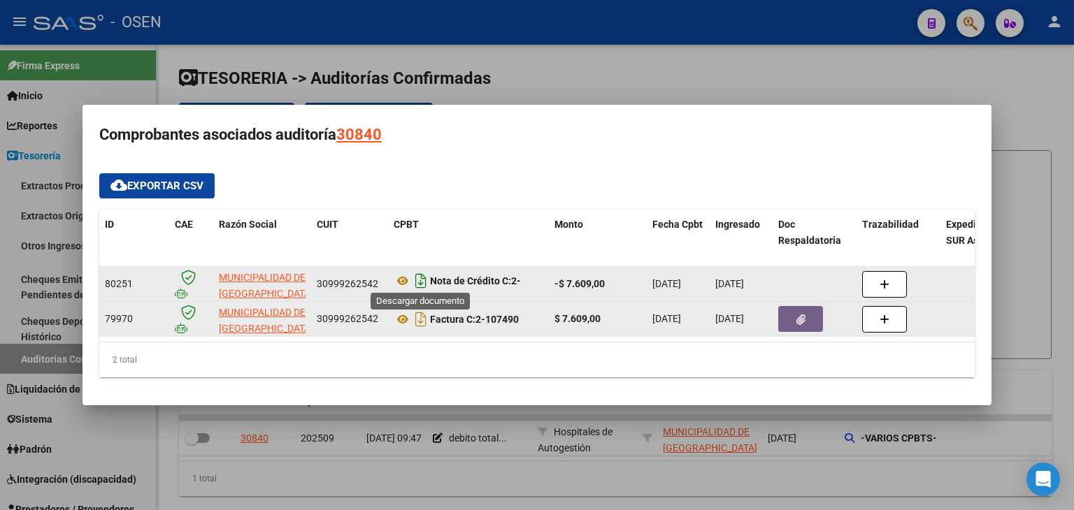
click at [415, 278] on icon "Descargar documento" at bounding box center [421, 281] width 18 height 22
click at [446, 486] on div at bounding box center [537, 255] width 1074 height 510
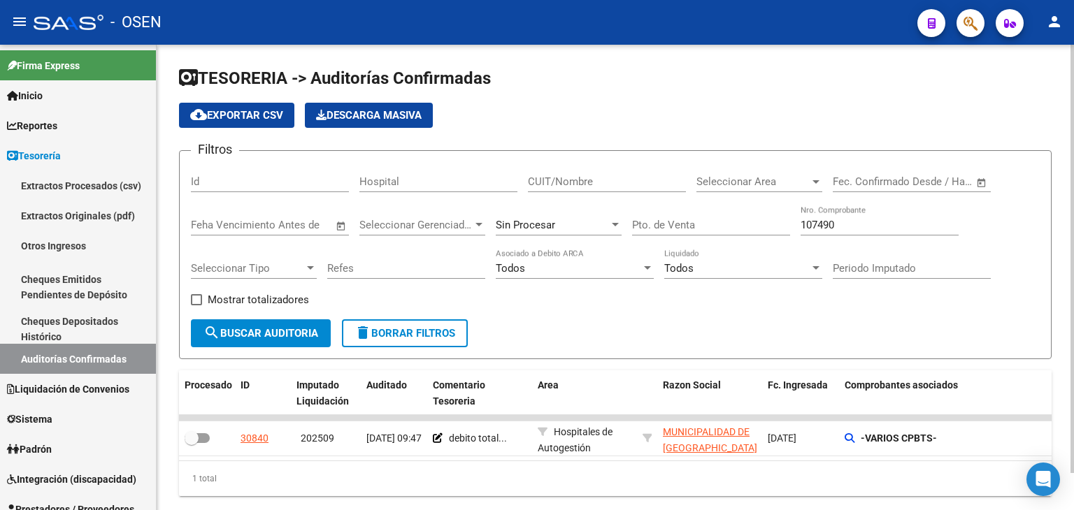
drag, startPoint x: 694, startPoint y: 107, endPoint x: 696, endPoint y: 132, distance: 25.3
click at [694, 107] on div "cloud_download Exportar CSV Descarga Masiva" at bounding box center [615, 115] width 873 height 25
click at [830, 221] on input "107490" at bounding box center [880, 225] width 158 height 13
click at [829, 221] on input "107490" at bounding box center [880, 225] width 158 height 13
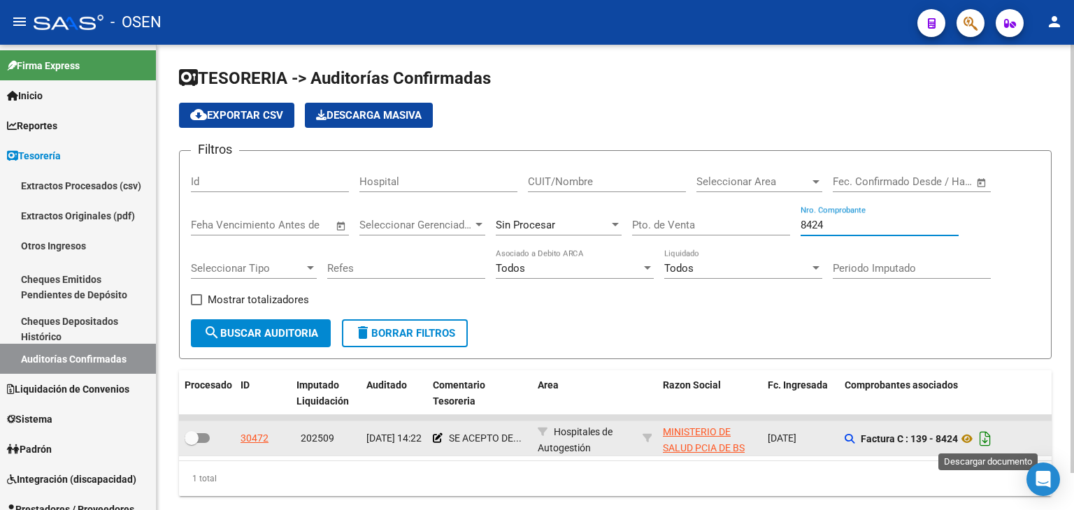
click at [986, 434] on icon "Descargar documento" at bounding box center [985, 439] width 18 height 22
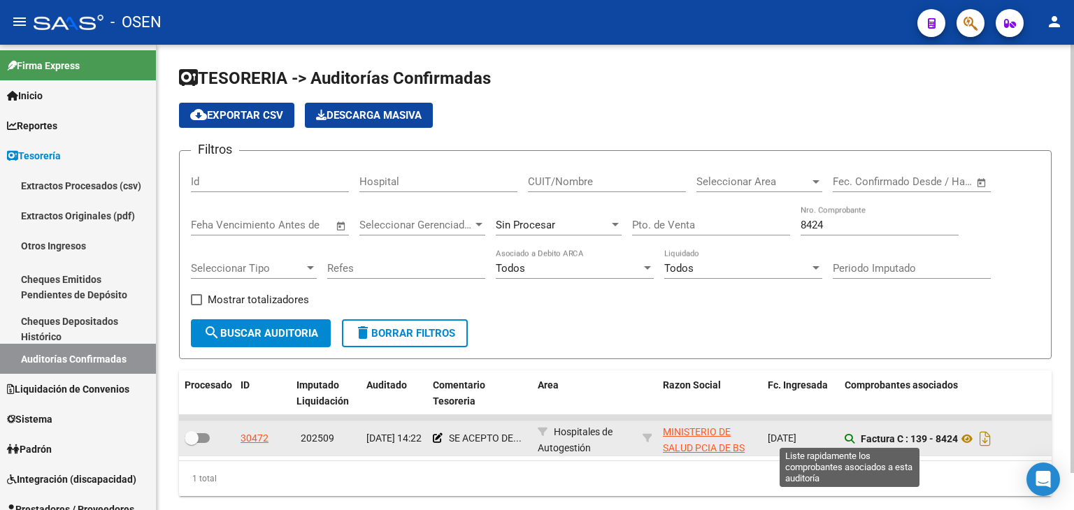
click at [850, 436] on icon at bounding box center [850, 439] width 10 height 10
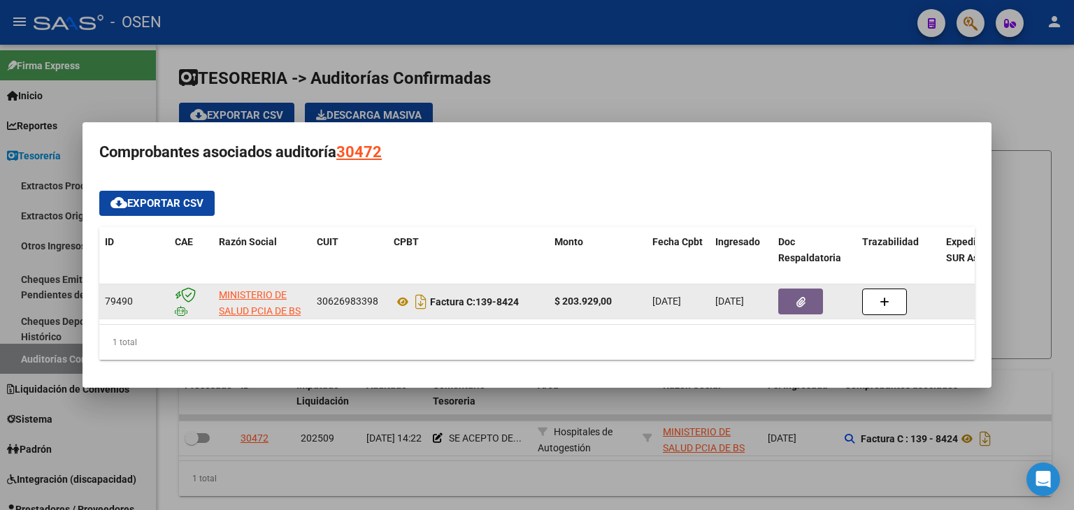
click at [791, 293] on button "button" at bounding box center [800, 302] width 45 height 26
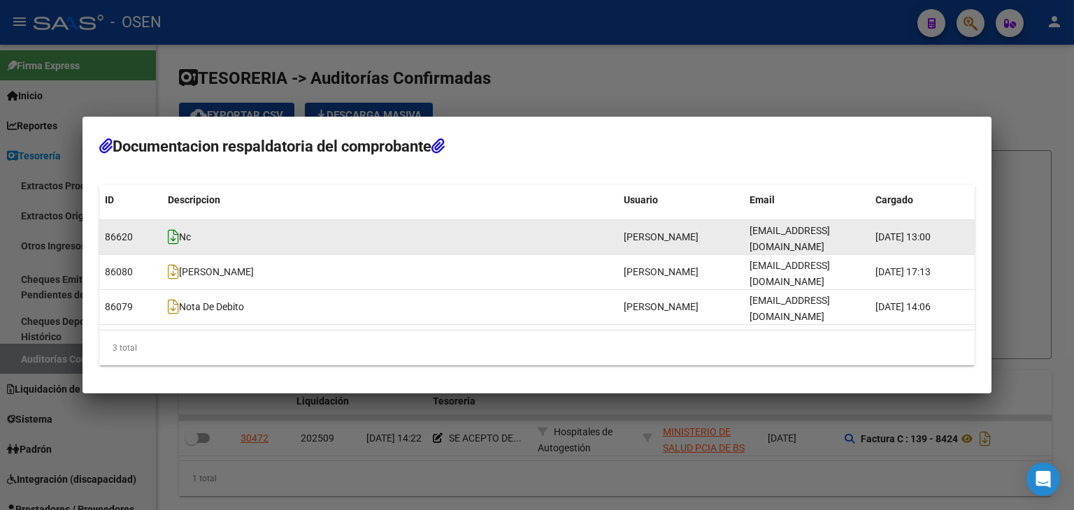
click at [170, 245] on icon at bounding box center [173, 236] width 11 height 15
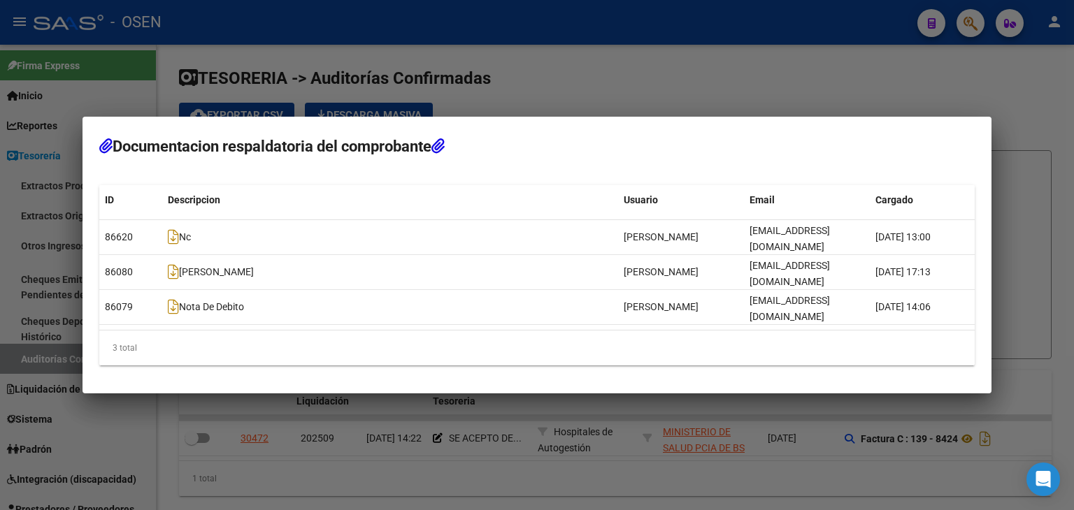
drag, startPoint x: 791, startPoint y: 473, endPoint x: 796, endPoint y: 450, distance: 23.6
click at [791, 473] on div at bounding box center [537, 255] width 1074 height 510
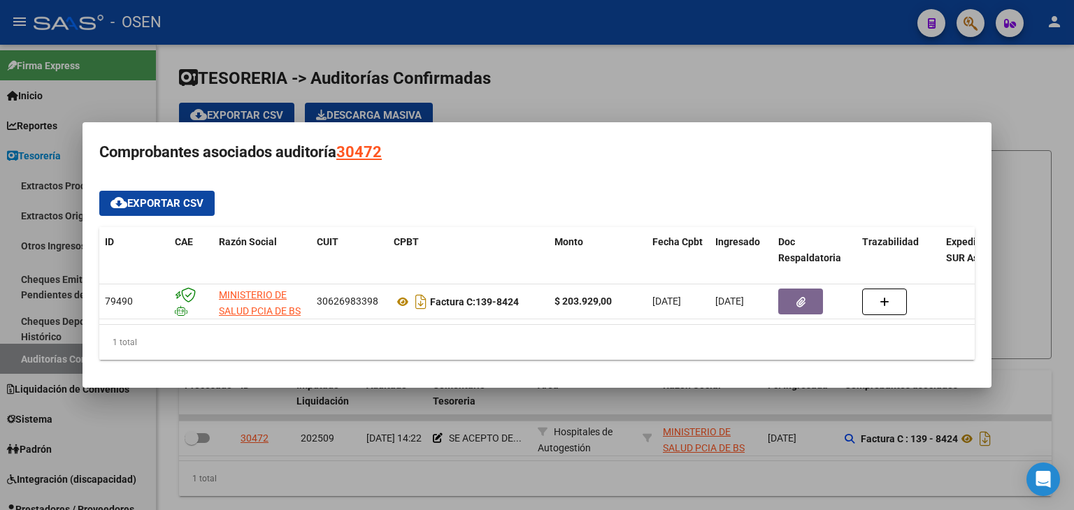
click at [805, 476] on div at bounding box center [537, 255] width 1074 height 510
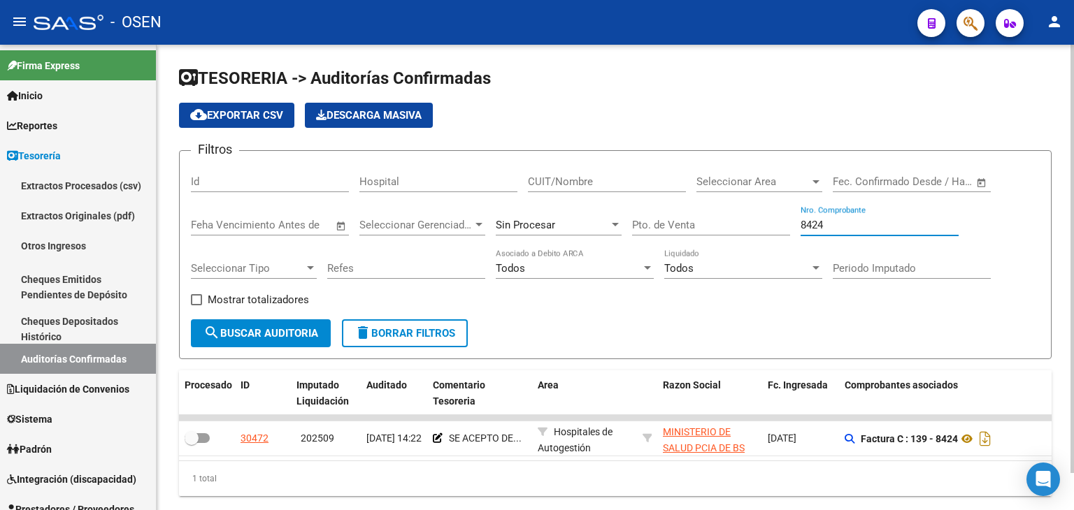
drag, startPoint x: 828, startPoint y: 227, endPoint x: 717, endPoint y: 233, distance: 111.3
click at [717, 233] on div "Filtros Id Hospital CUIT/Nombre Seleccionar Area Seleccionar Area Fecha inicio …" at bounding box center [615, 240] width 849 height 157
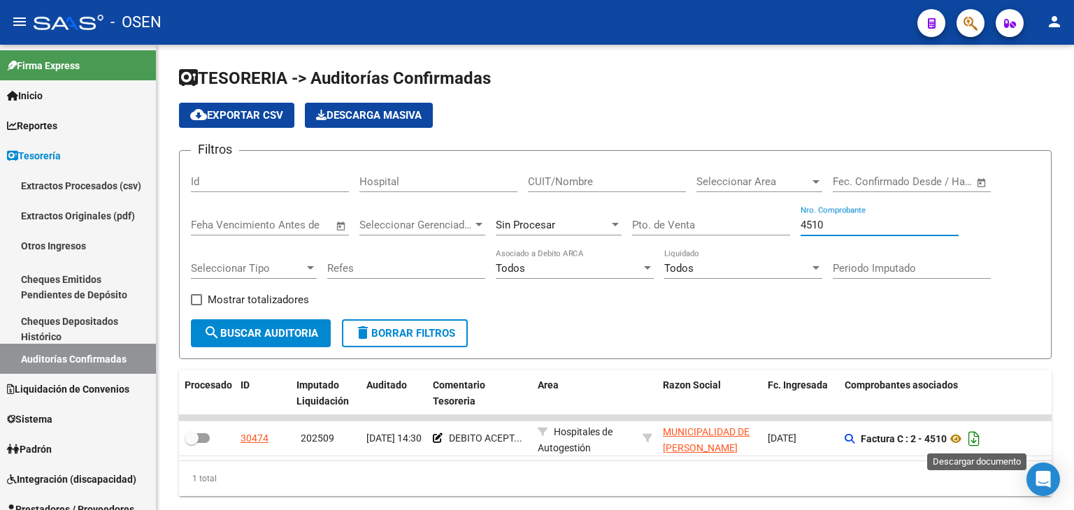
type input "4510"
click at [973, 436] on icon "Descargar documento" at bounding box center [974, 439] width 18 height 22
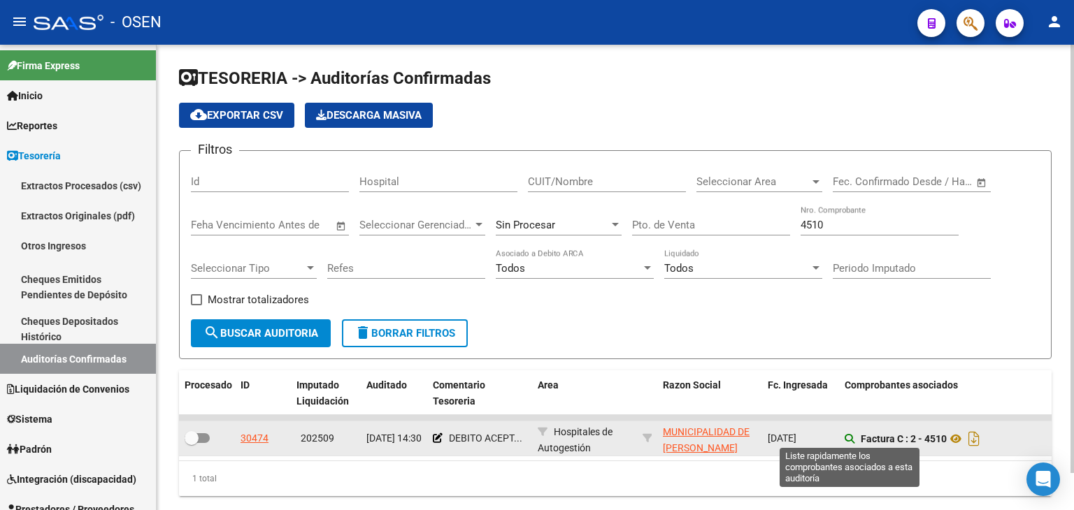
click at [850, 434] on icon at bounding box center [850, 439] width 10 height 10
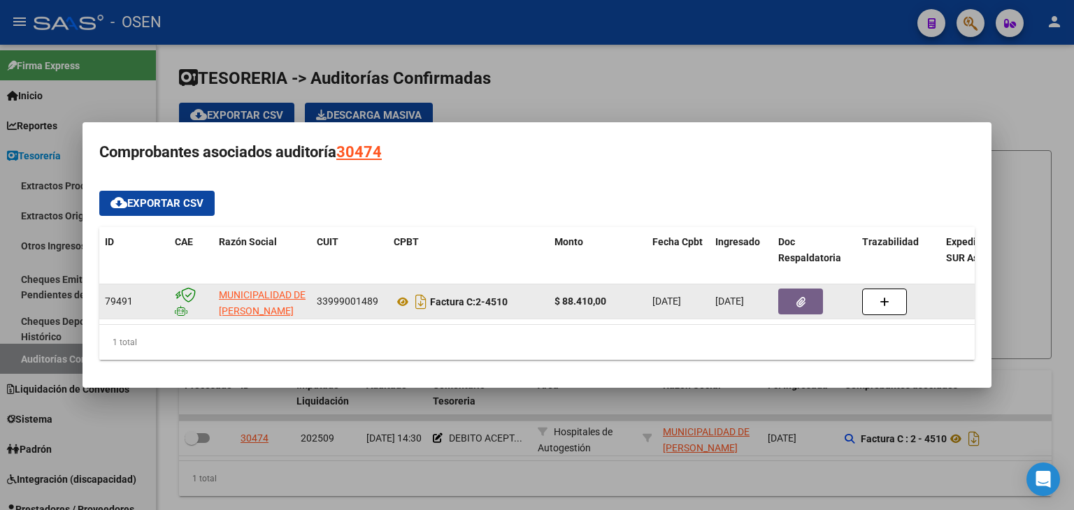
click at [785, 293] on button "button" at bounding box center [800, 302] width 45 height 26
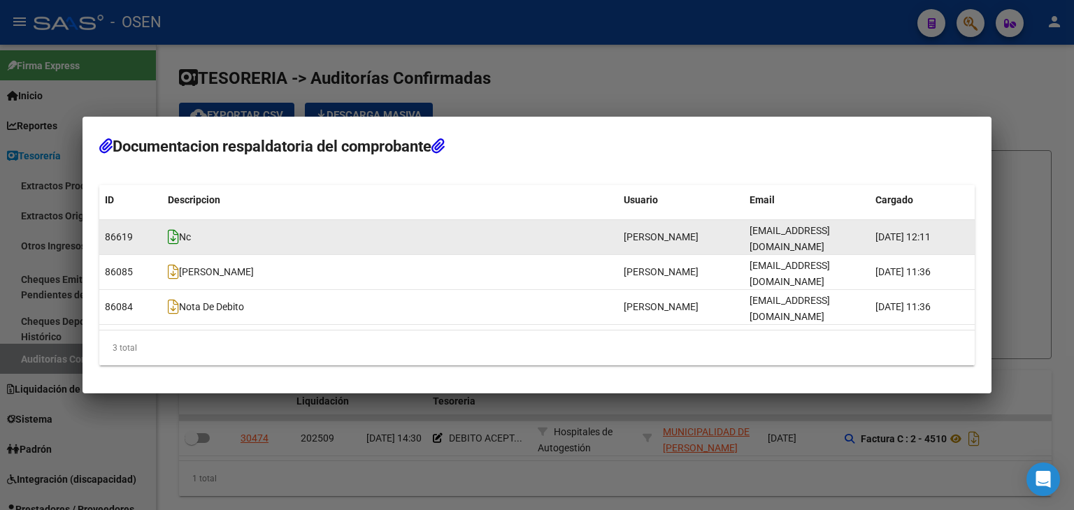
click at [173, 245] on icon at bounding box center [173, 236] width 11 height 15
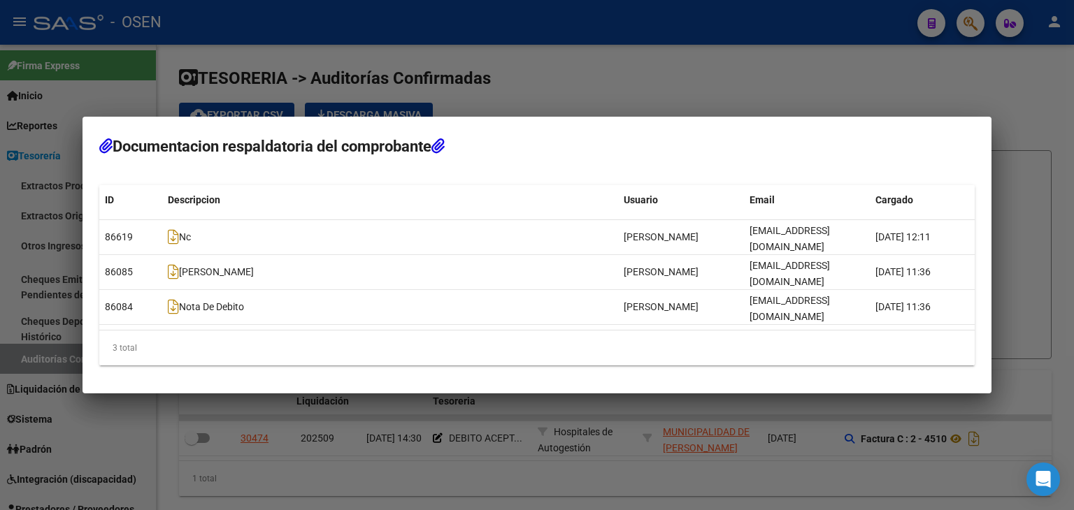
click at [677, 481] on div at bounding box center [537, 255] width 1074 height 510
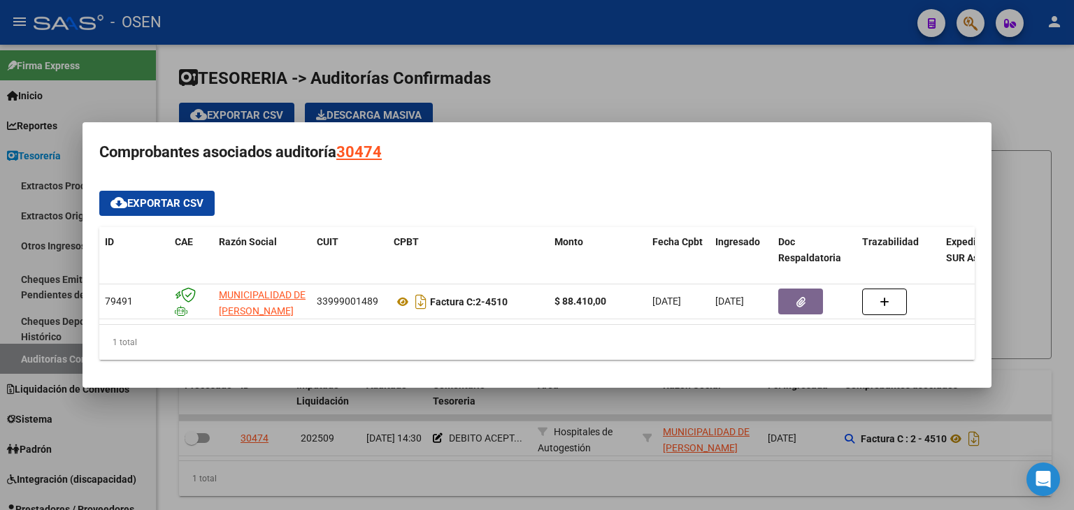
click at [677, 484] on div at bounding box center [537, 255] width 1074 height 510
